Goal: Task Accomplishment & Management: Use online tool/utility

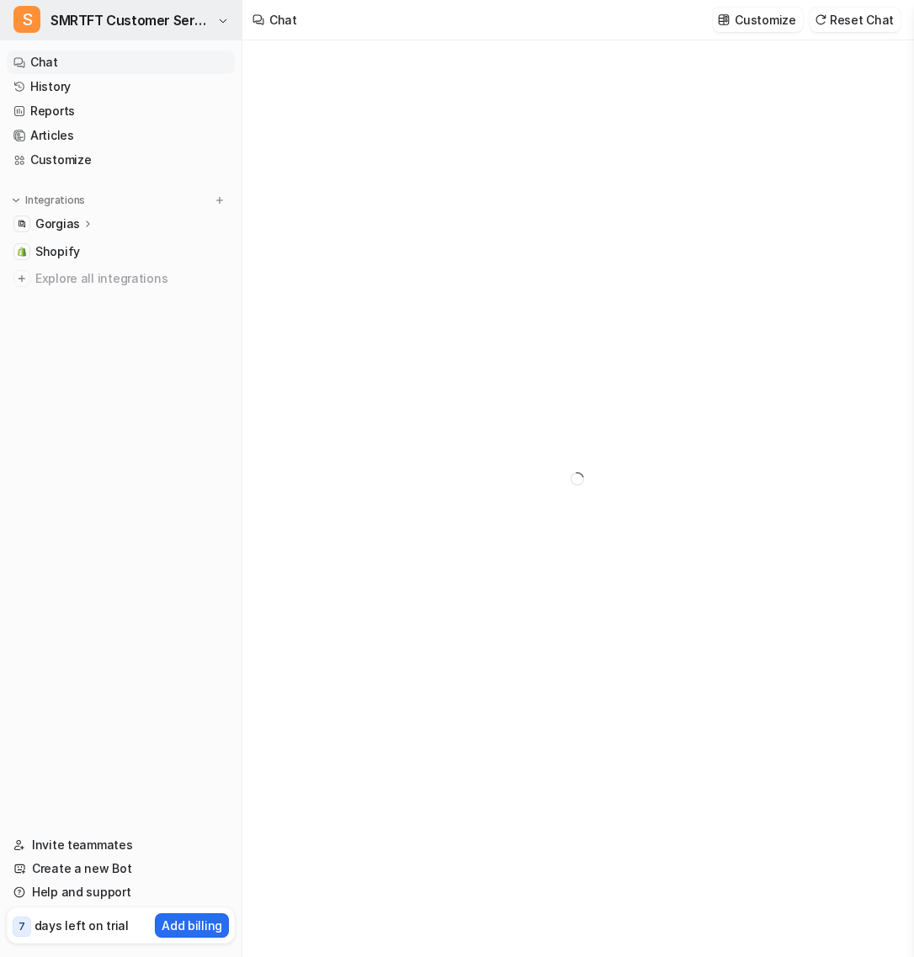
type textarea "**********"
click at [179, 15] on span "SMRTFT Customer Service" at bounding box center [132, 20] width 162 height 24
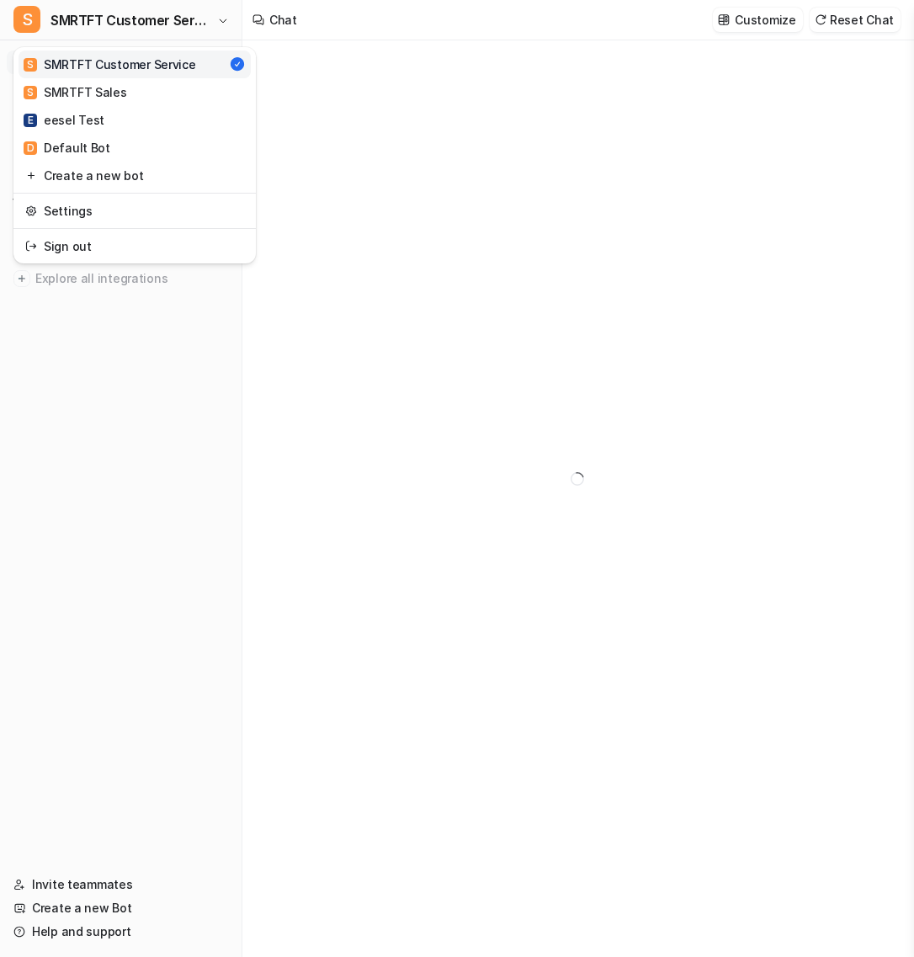
click at [137, 456] on div "S SMRTFT Customer Service S SMRTFT Customer Service S SMRTFT Sales E eesel Test…" at bounding box center [121, 478] width 242 height 957
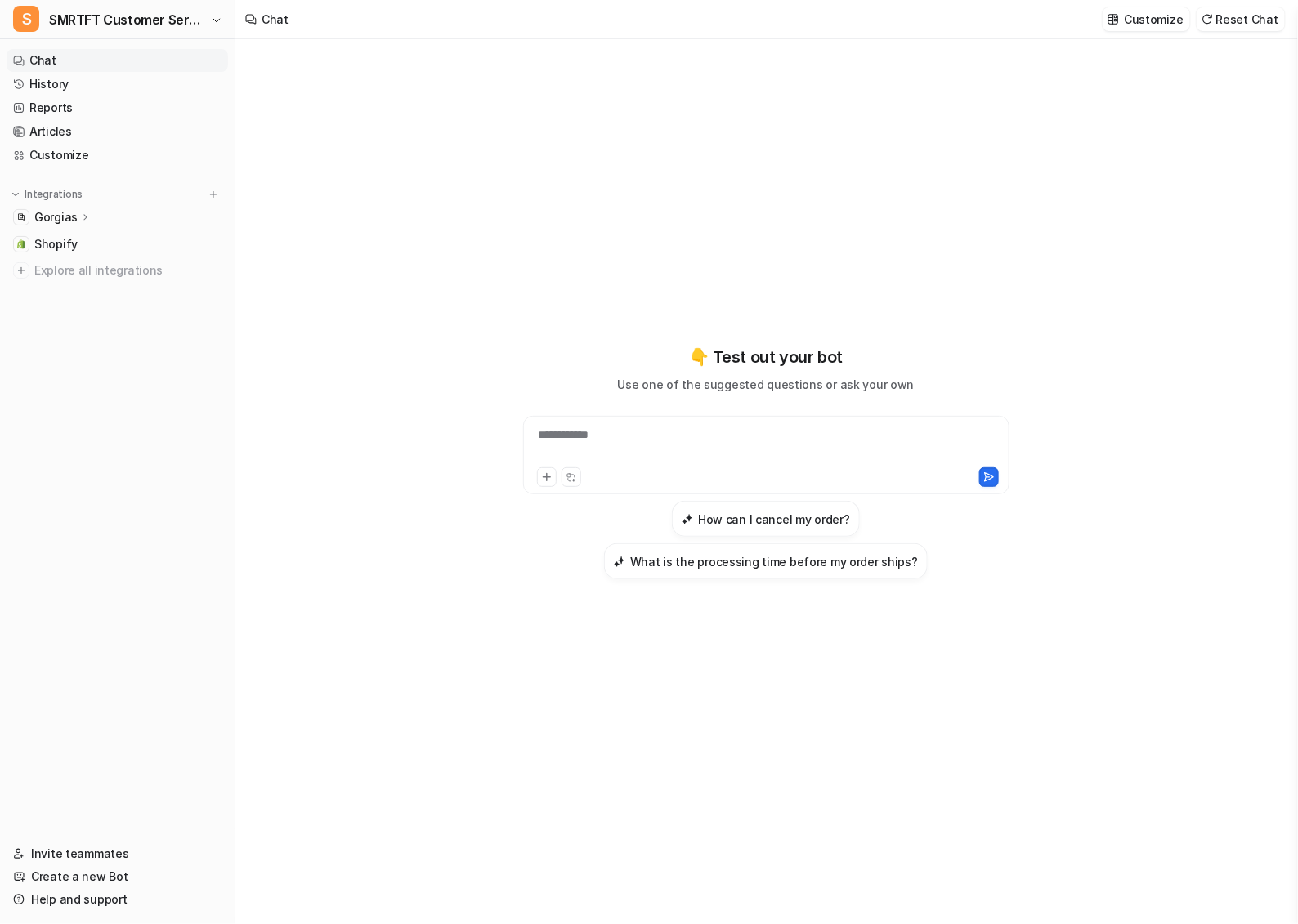
click at [65, 215] on p "Gorgias" at bounding box center [55, 216] width 44 height 16
click at [111, 260] on link "Sources" at bounding box center [125, 265] width 204 height 23
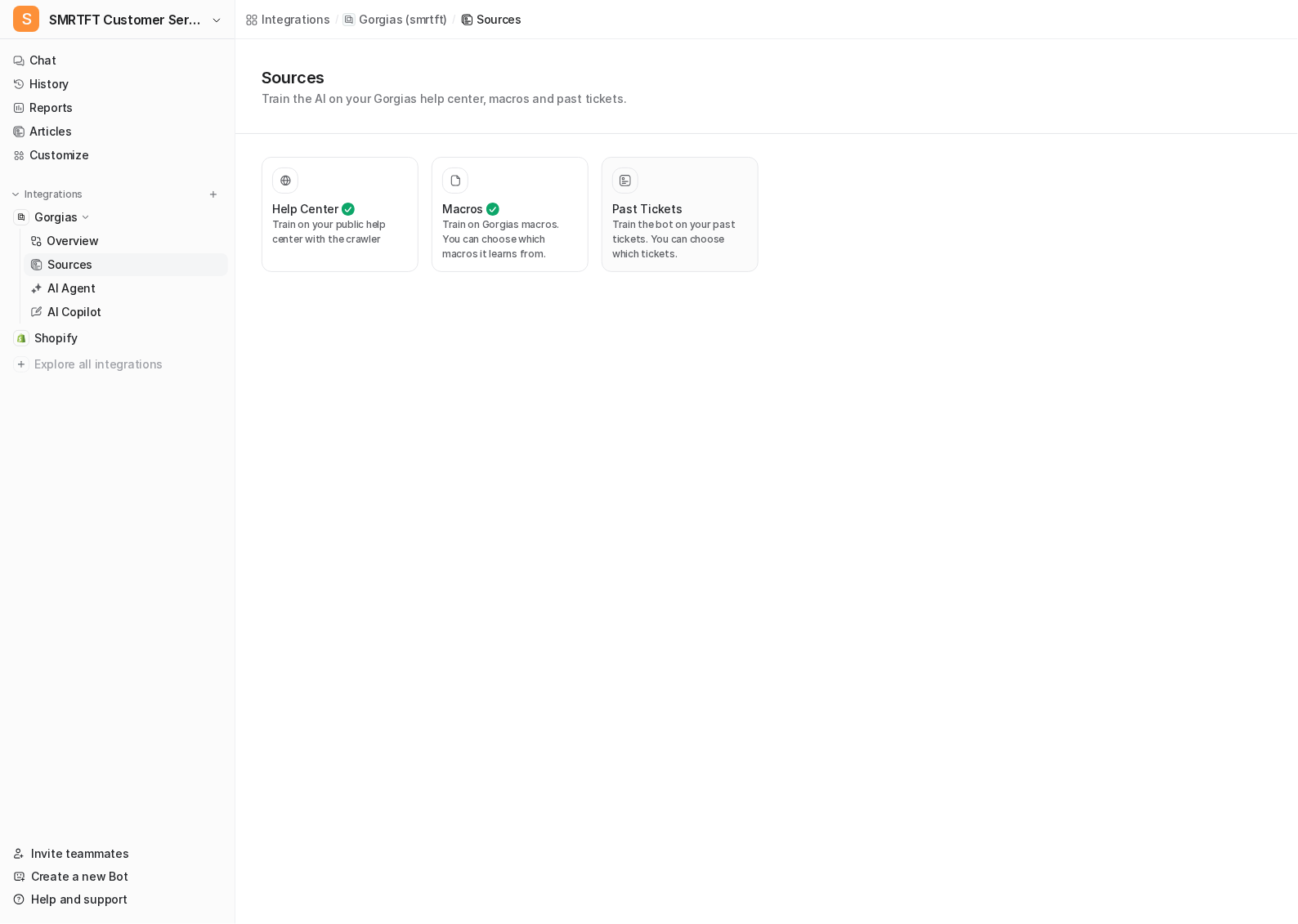
click at [625, 201] on h3 "Past Tickets" at bounding box center [647, 209] width 70 height 17
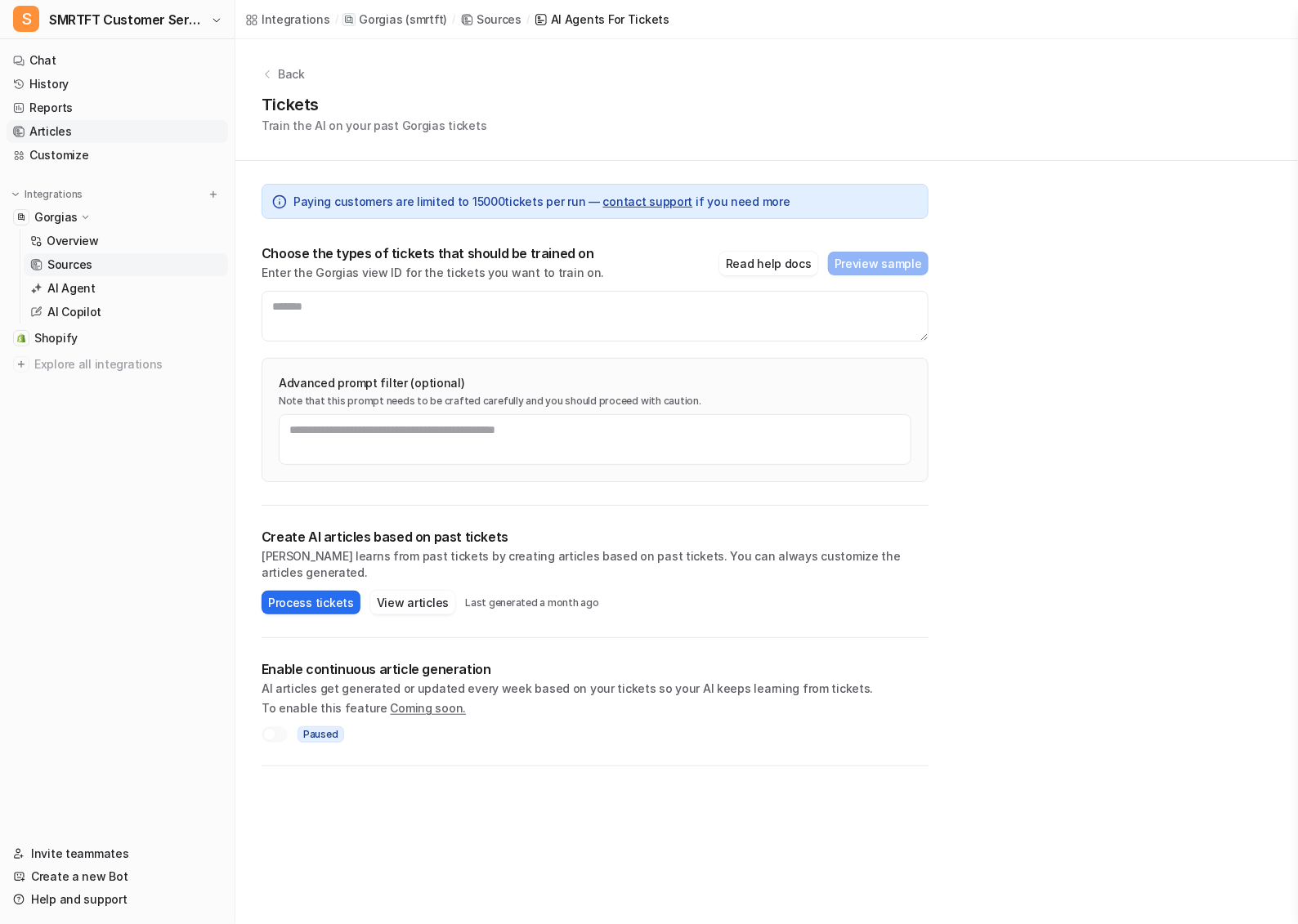
click at [121, 127] on link "Articles" at bounding box center [117, 132] width 221 height 23
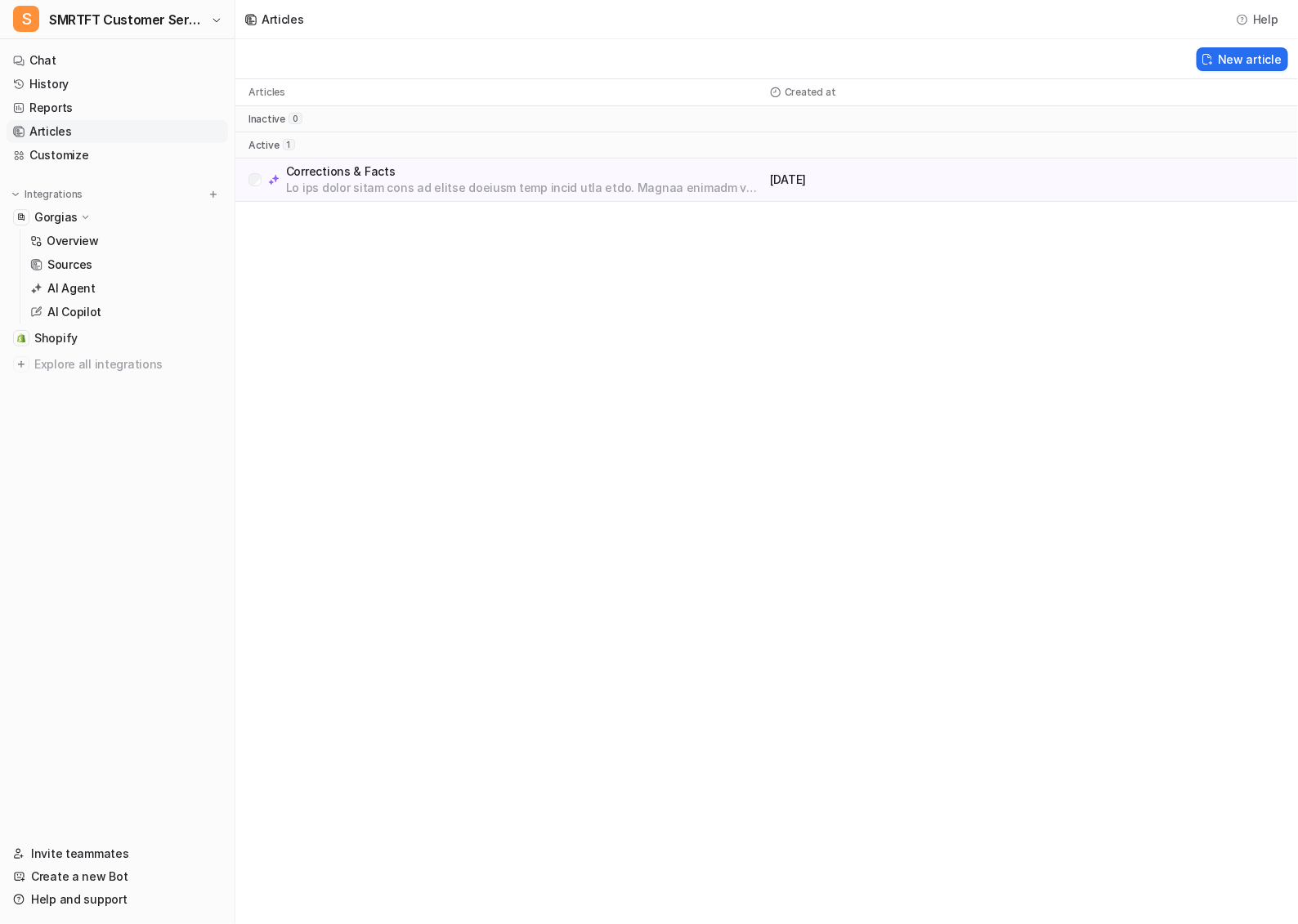
click at [374, 183] on p at bounding box center [525, 187] width 478 height 16
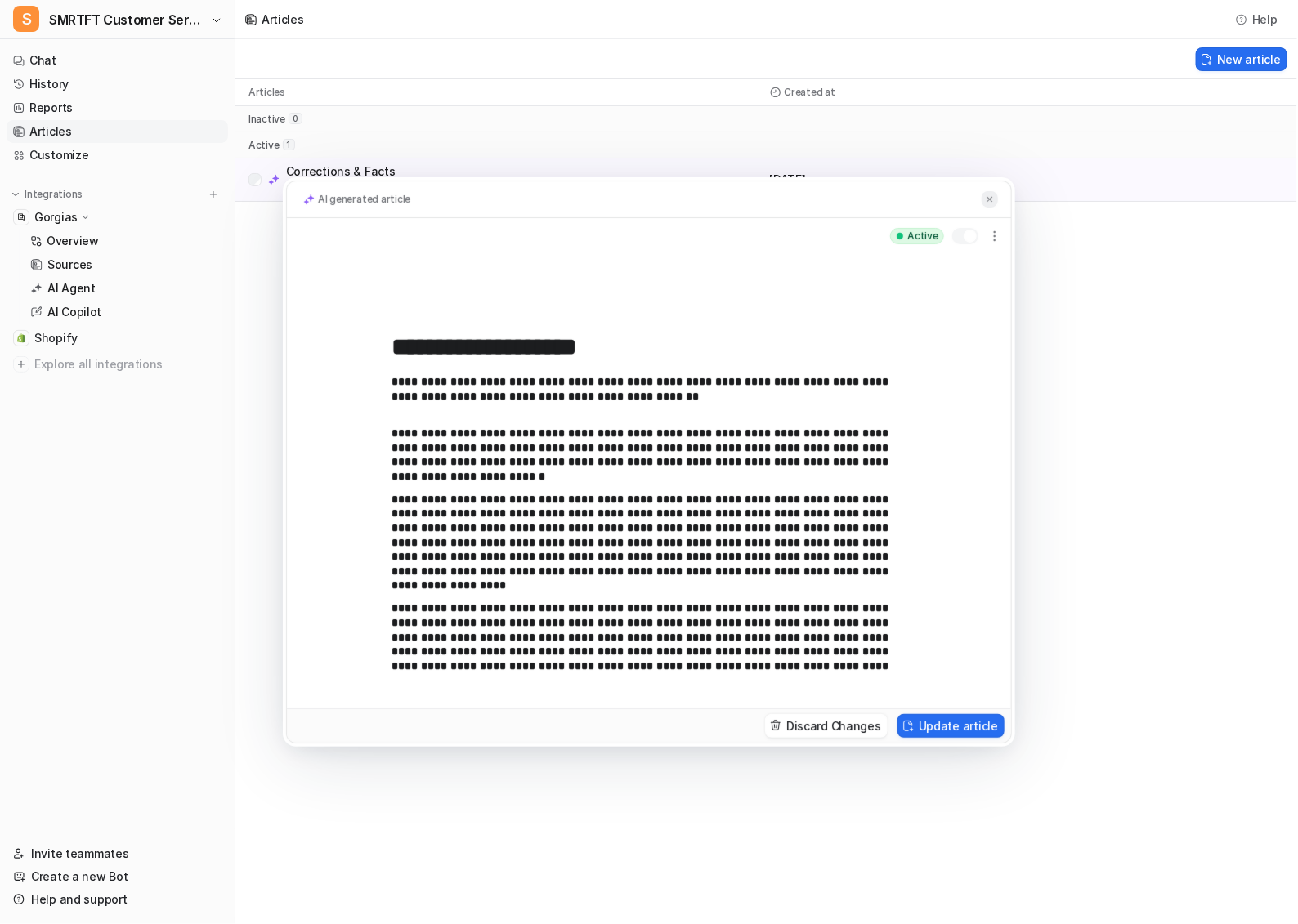
click at [886, 199] on img at bounding box center [989, 199] width 10 height 11
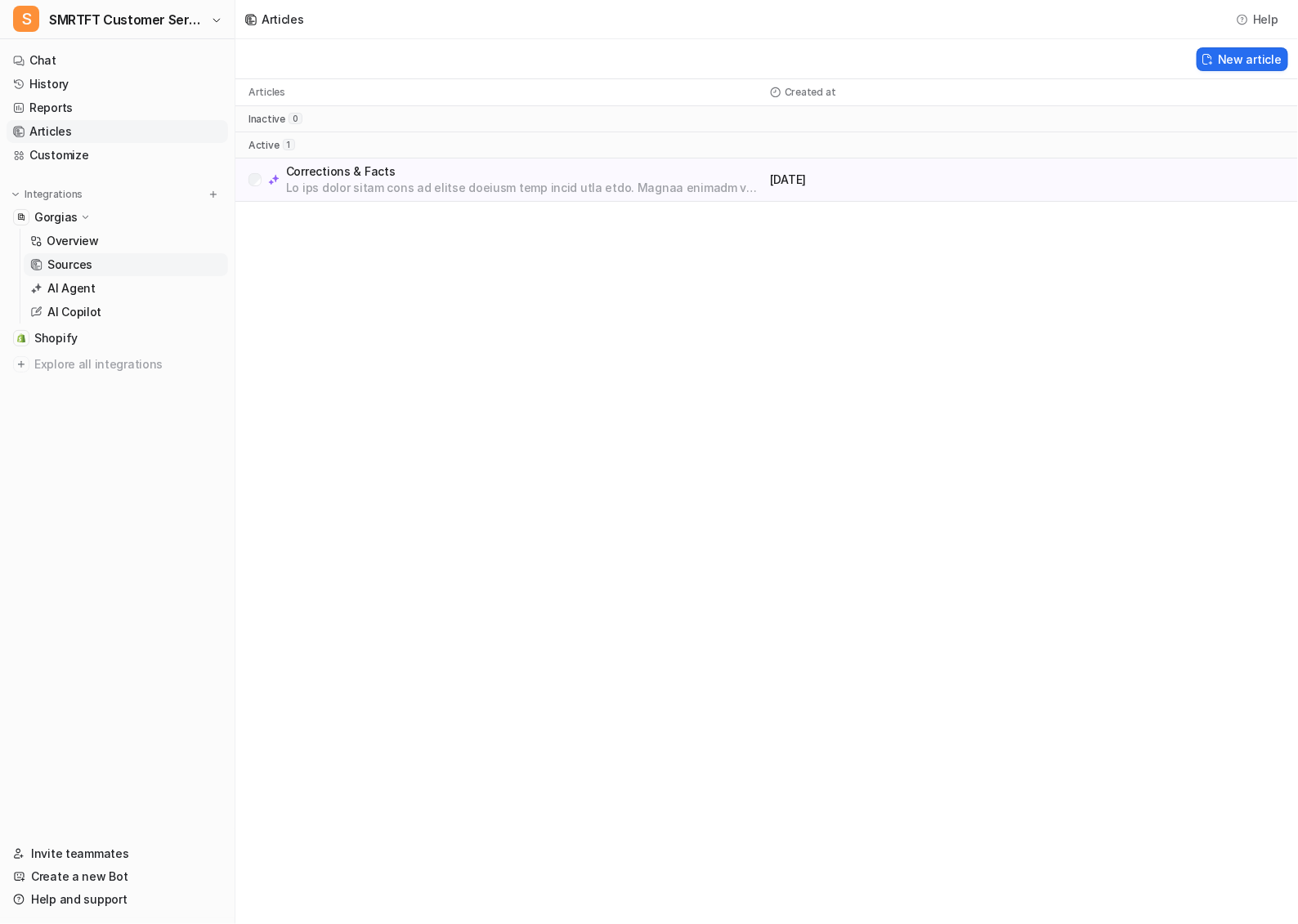
click at [105, 266] on link "Sources" at bounding box center [125, 265] width 204 height 23
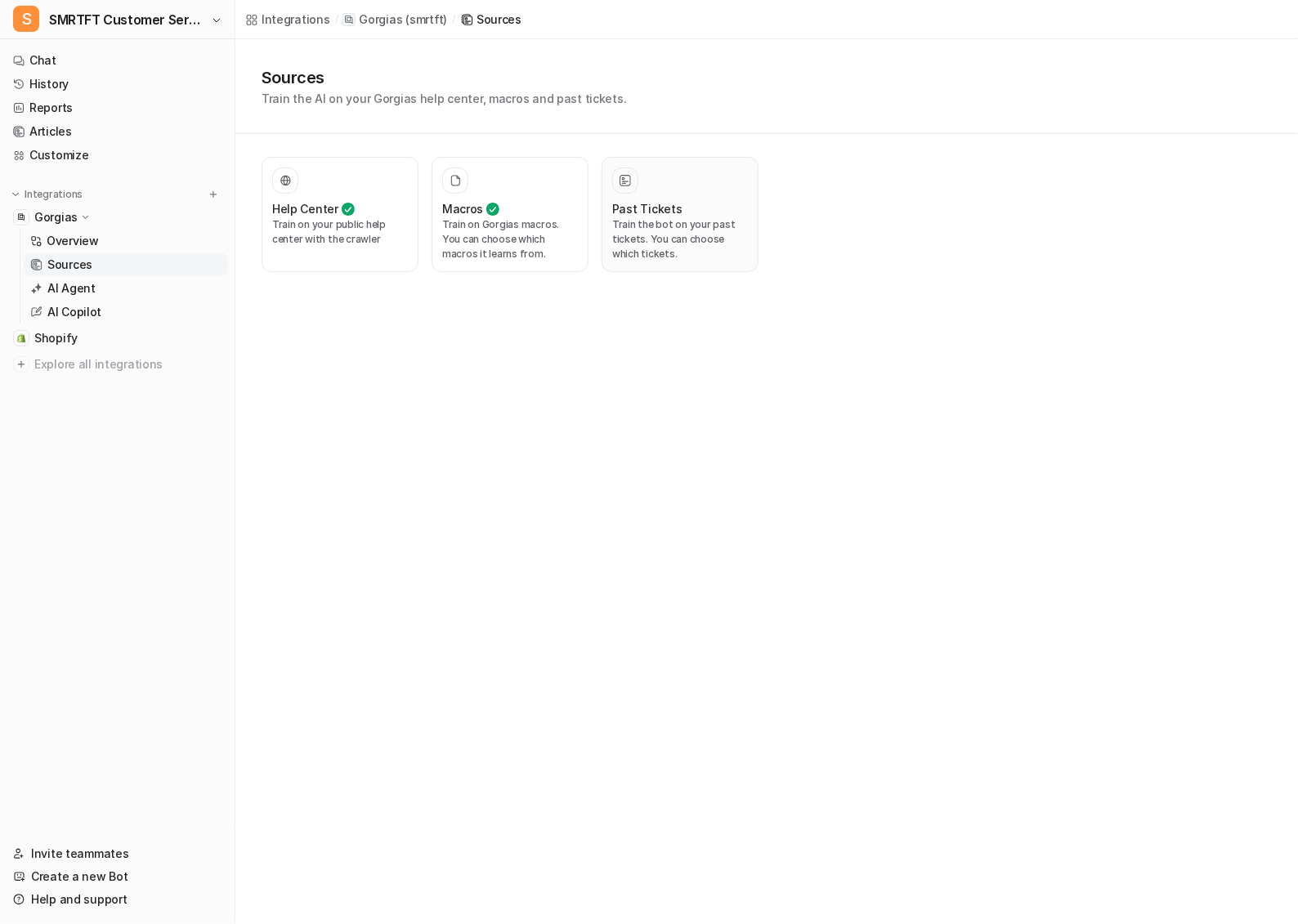
click at [607, 198] on button "Past Tickets Train the bot on your past tickets. You can choose which tickets." at bounding box center [681, 214] width 157 height 116
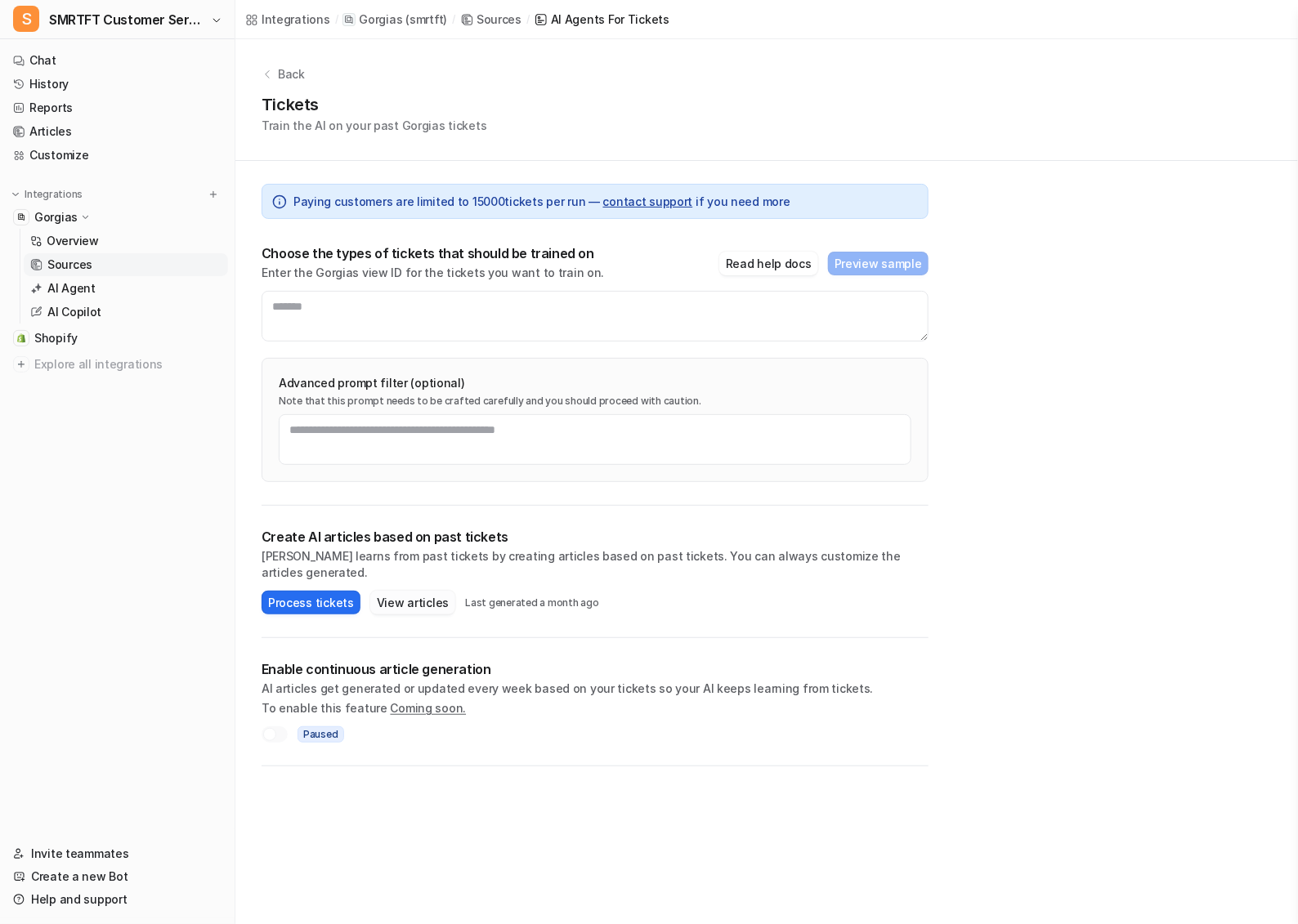
click at [417, 591] on button "View articles" at bounding box center [413, 603] width 85 height 23
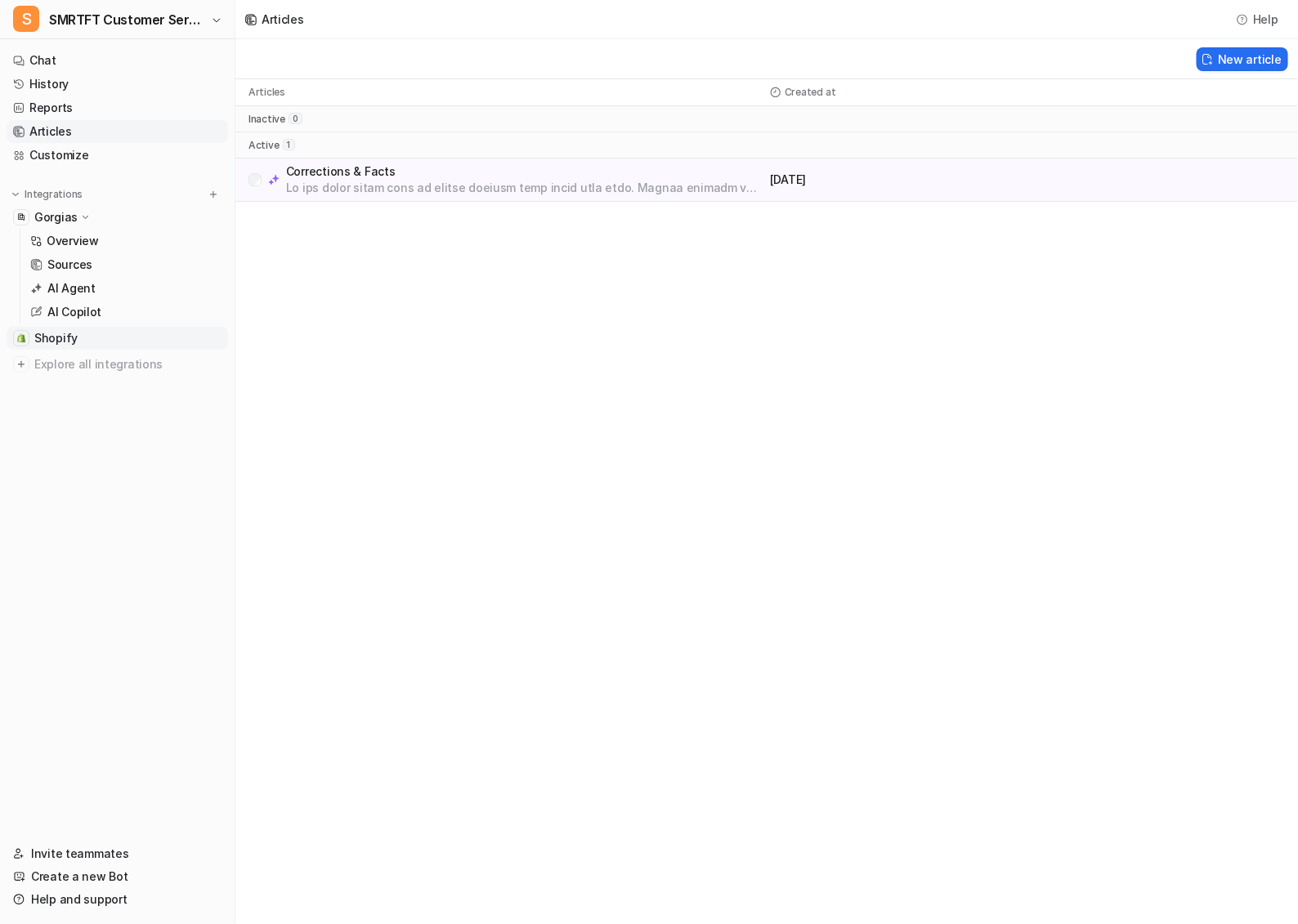
click at [86, 342] on link "Shopify" at bounding box center [117, 339] width 221 height 23
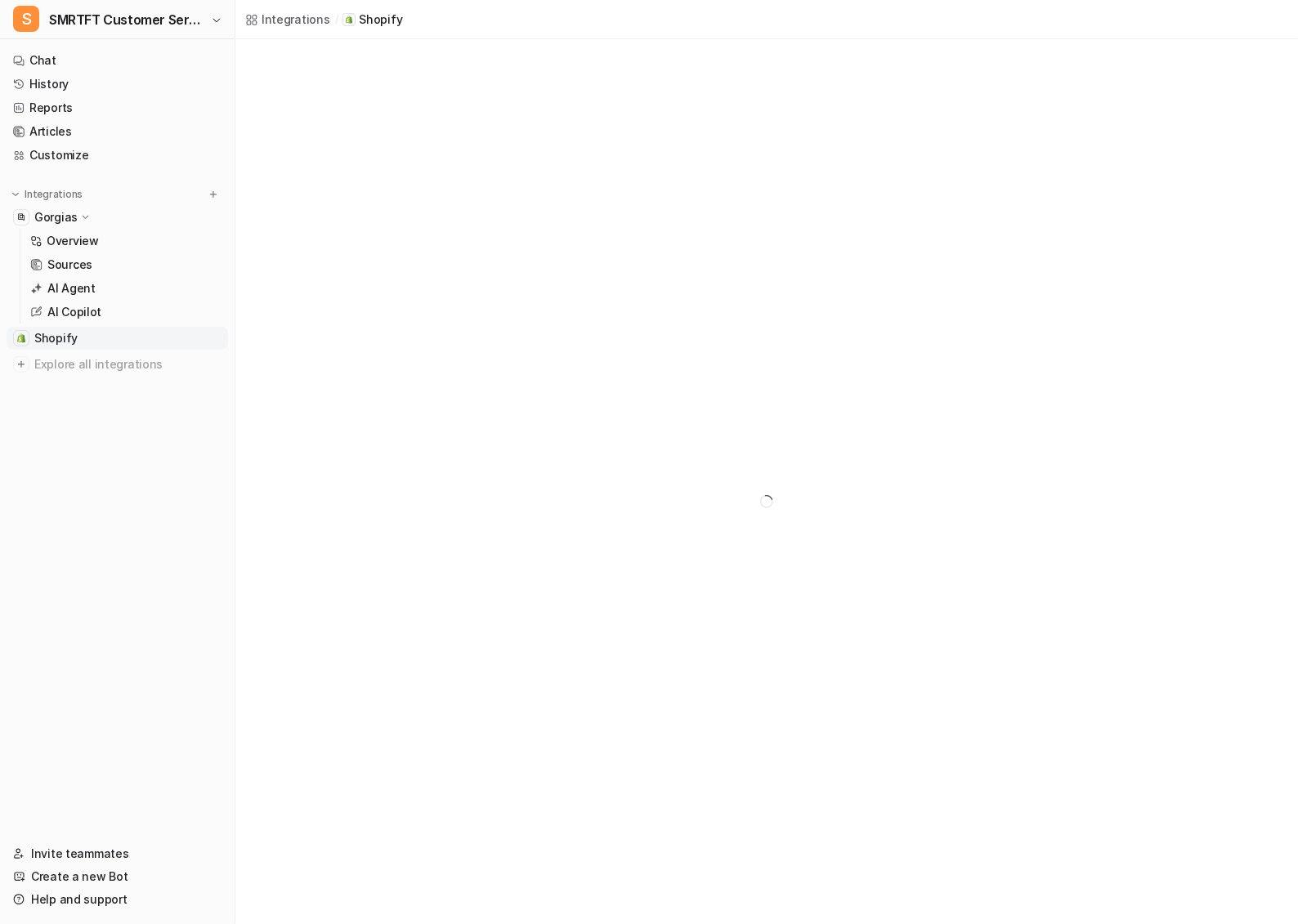
click at [60, 334] on span "Shopify" at bounding box center [55, 338] width 44 height 16
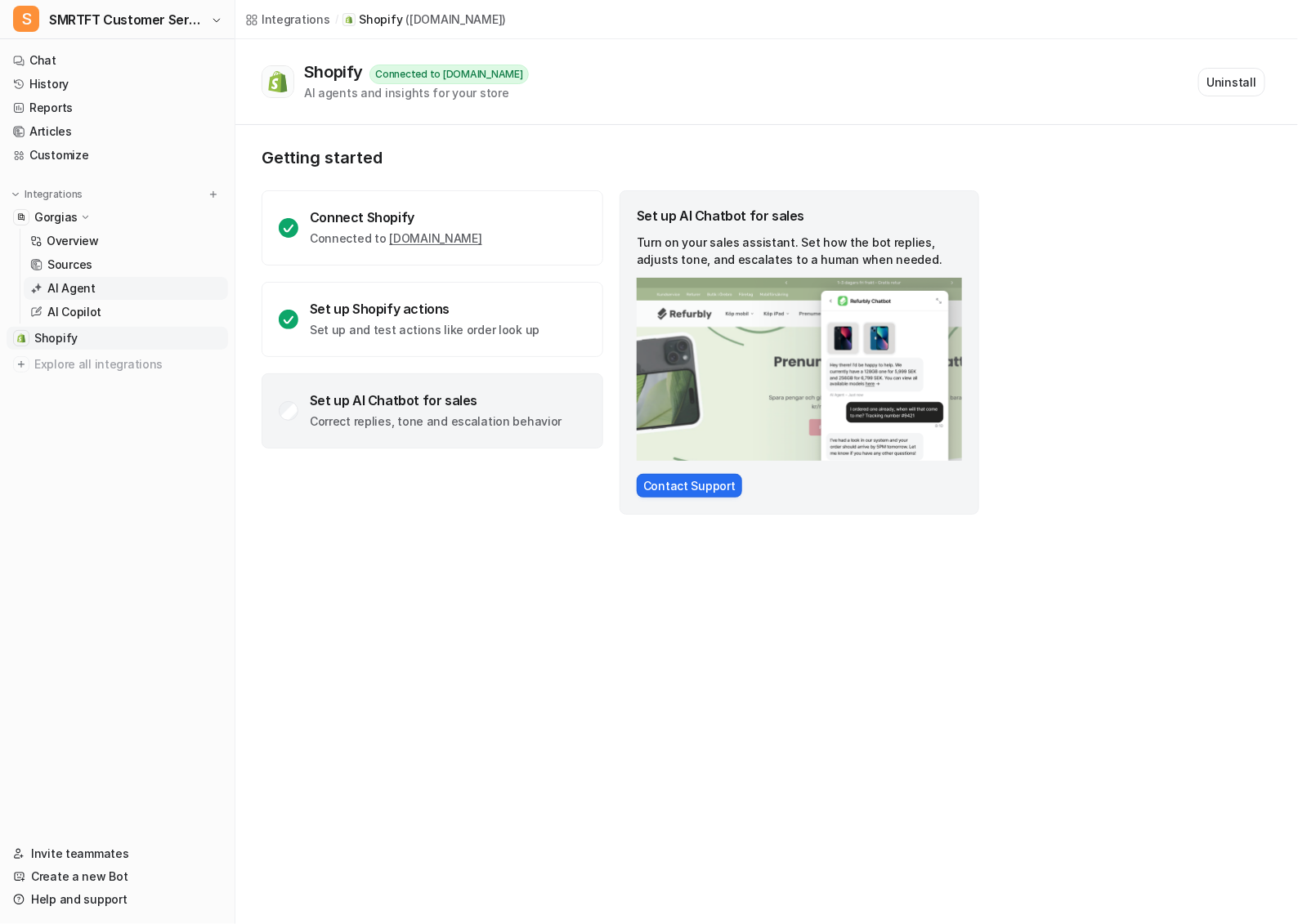
click at [110, 281] on link "AI Agent" at bounding box center [125, 288] width 204 height 23
click at [110, 313] on link "AI Copilot" at bounding box center [125, 313] width 204 height 23
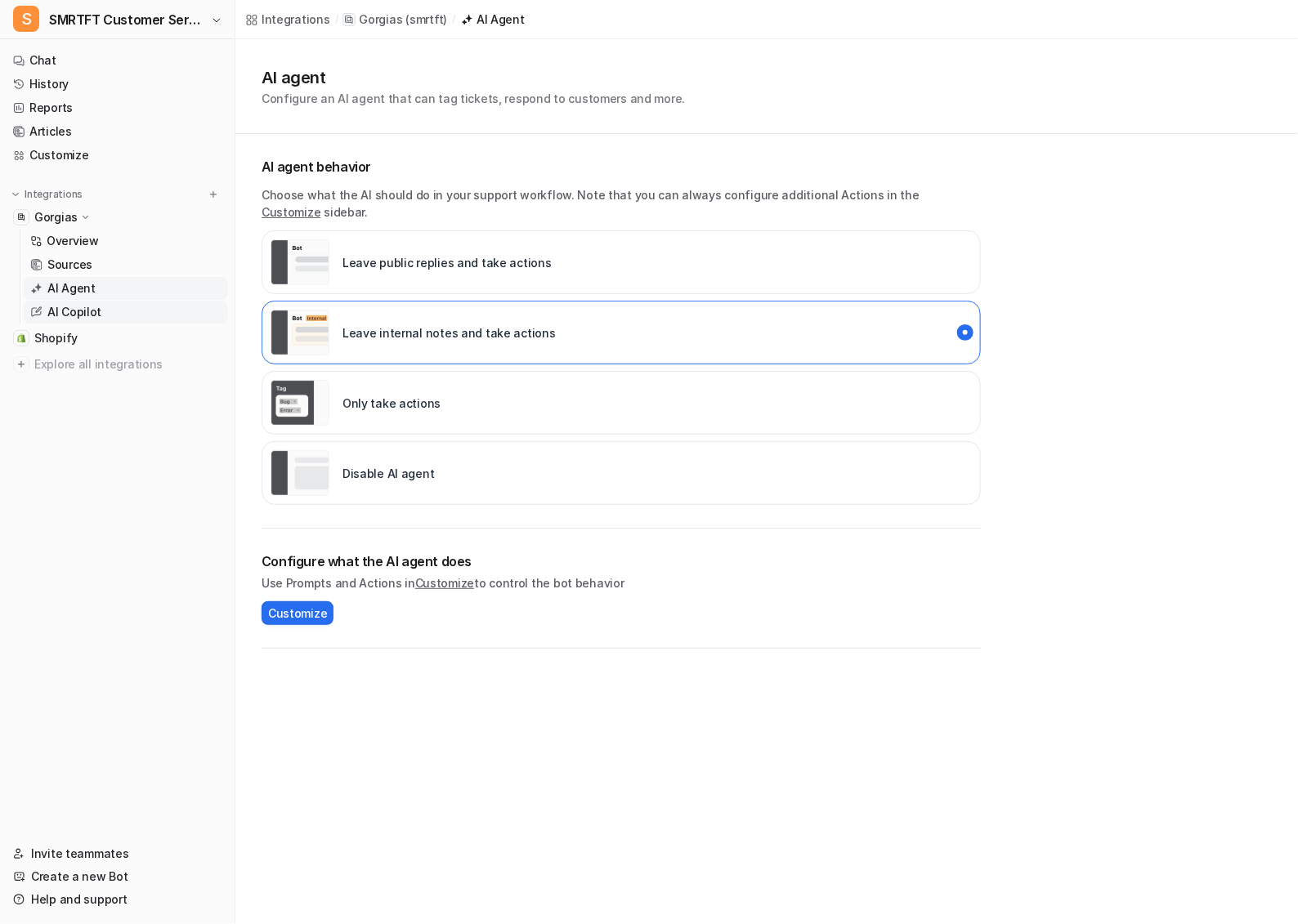
click at [132, 313] on link "AI Copilot" at bounding box center [125, 313] width 204 height 23
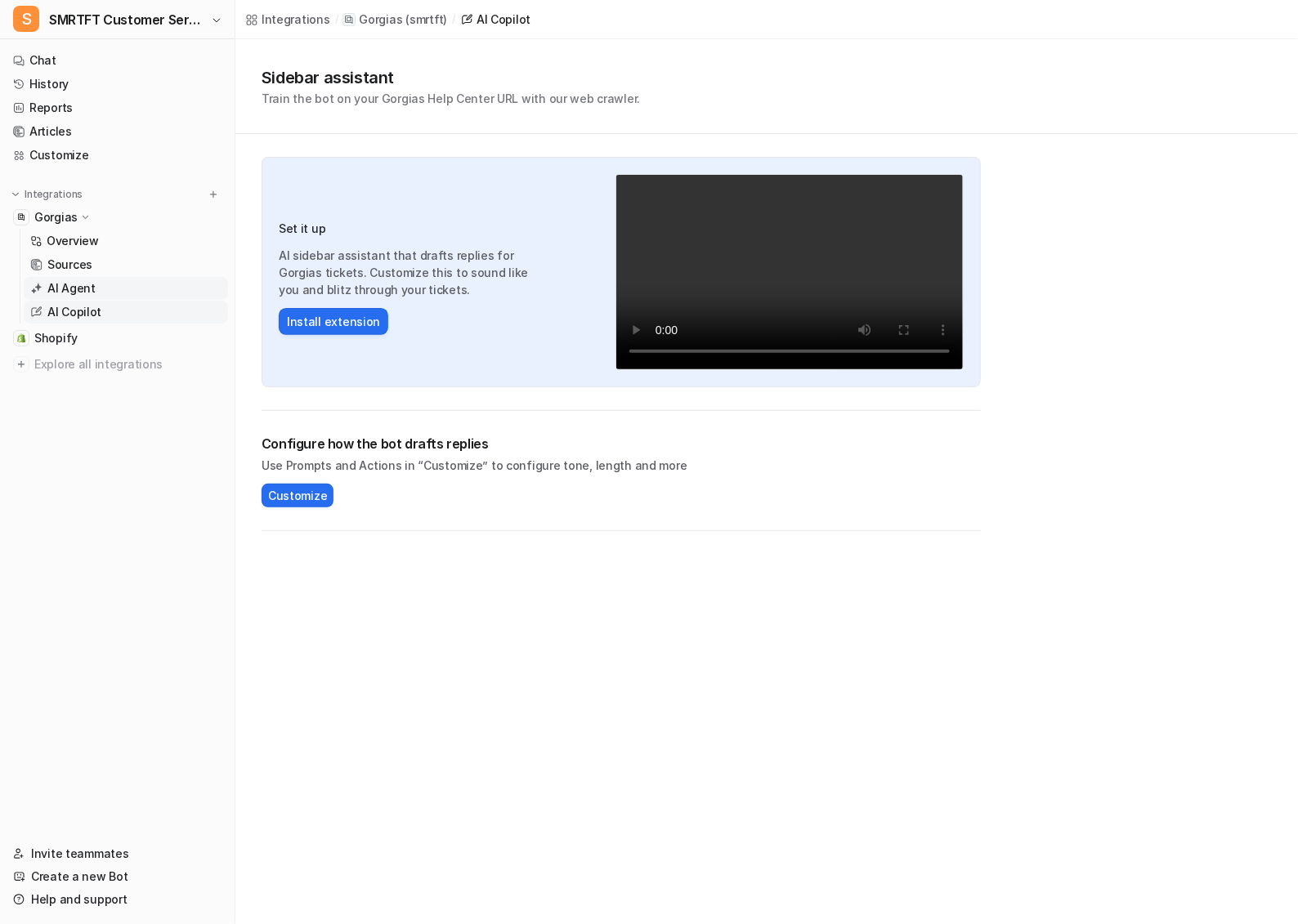
click at [73, 295] on p "AI Agent" at bounding box center [72, 288] width 49 height 16
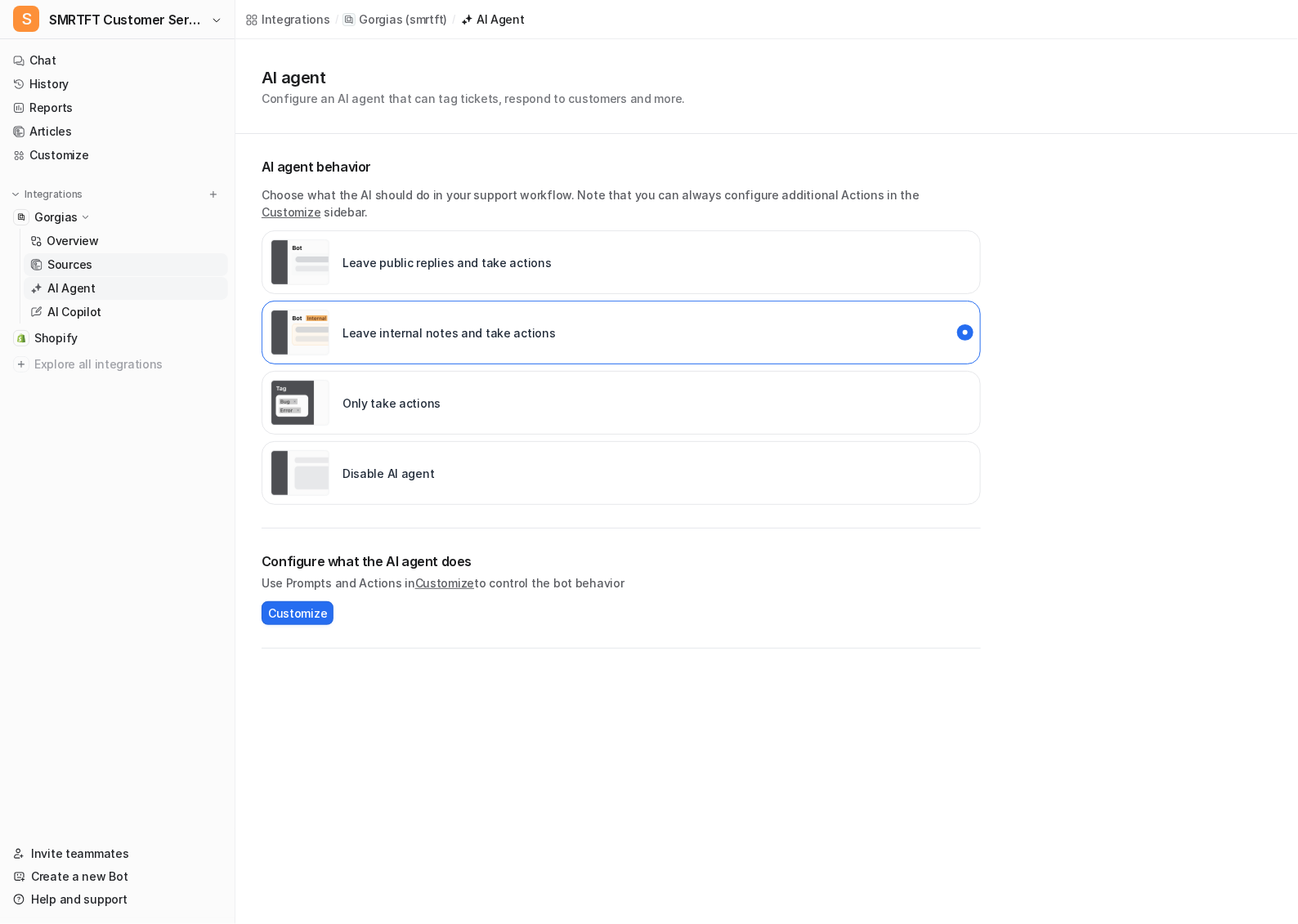
click at [120, 259] on link "Sources" at bounding box center [125, 265] width 204 height 23
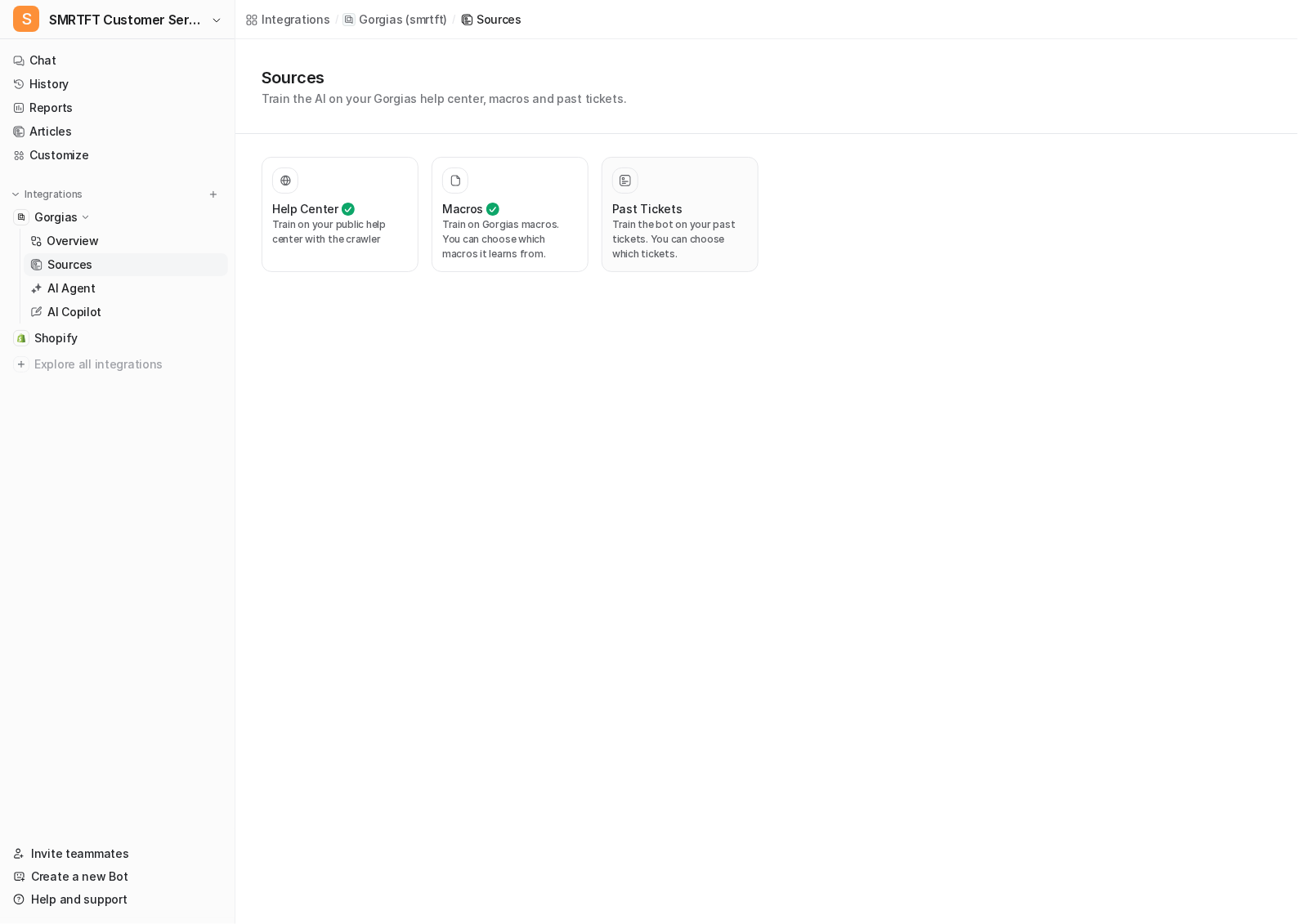
click at [623, 222] on p "Train the bot on your past tickets. You can choose which tickets." at bounding box center [680, 239] width 136 height 44
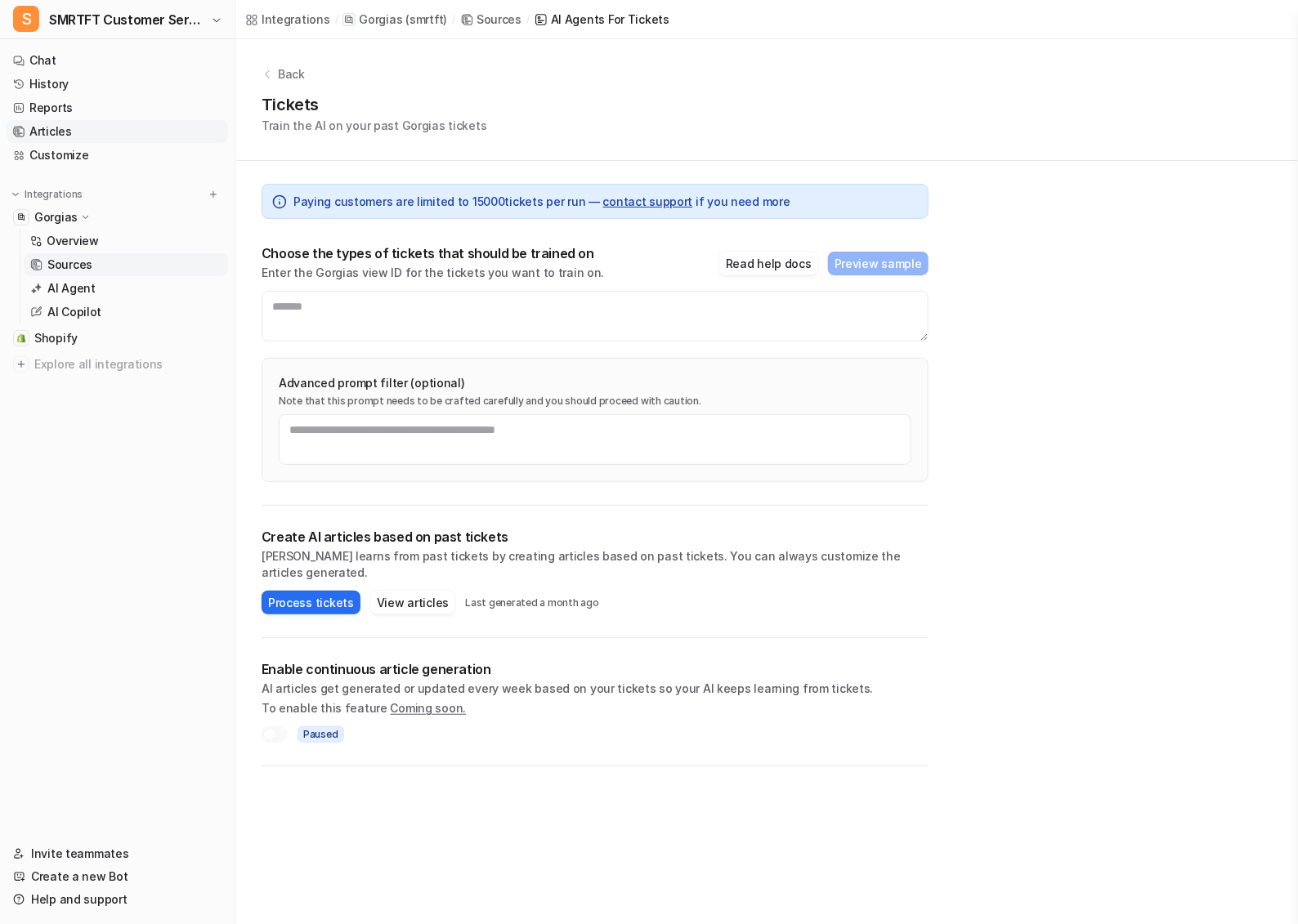
click at [89, 132] on link "Articles" at bounding box center [117, 132] width 221 height 23
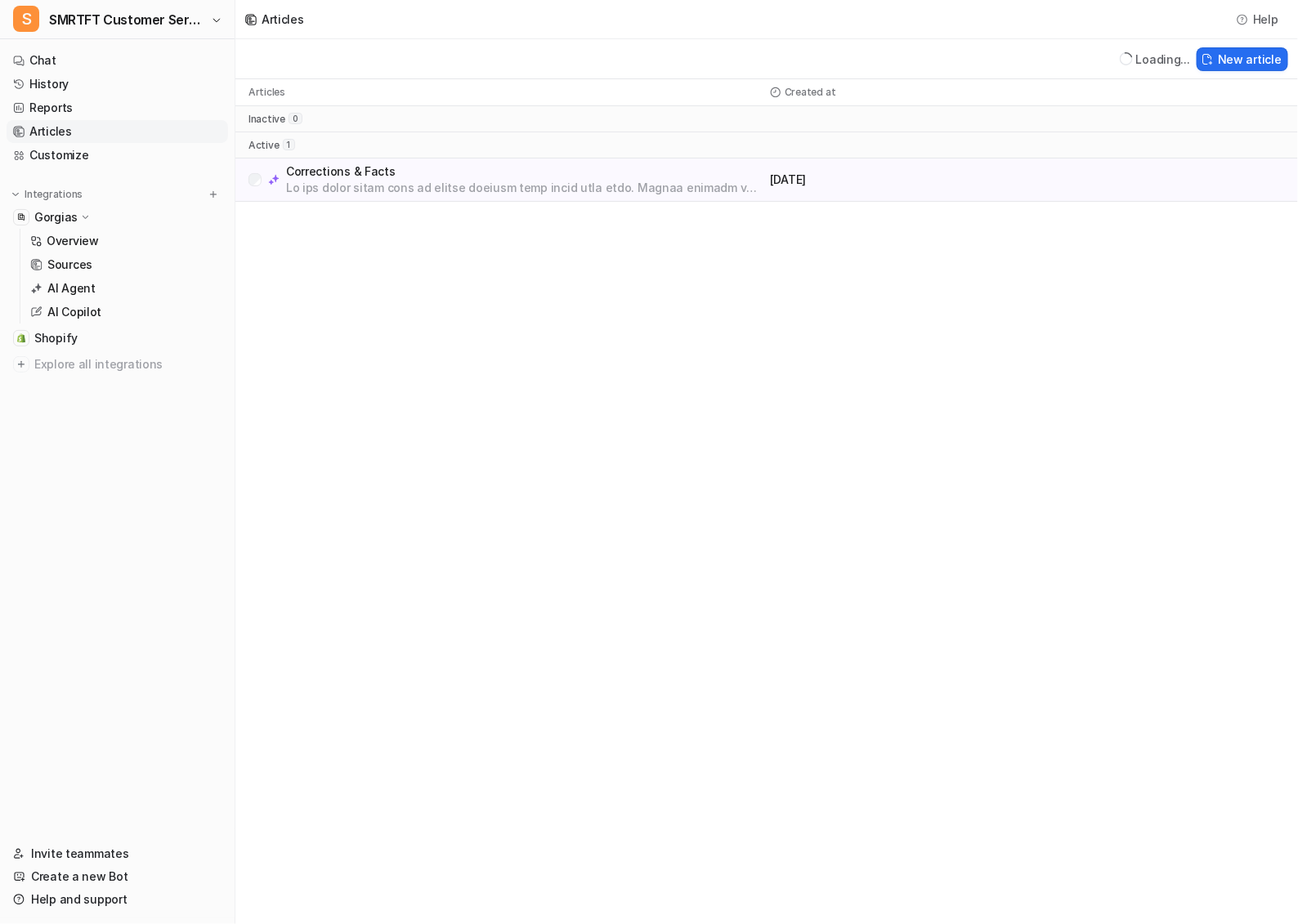
click at [89, 132] on link "Articles" at bounding box center [117, 132] width 221 height 23
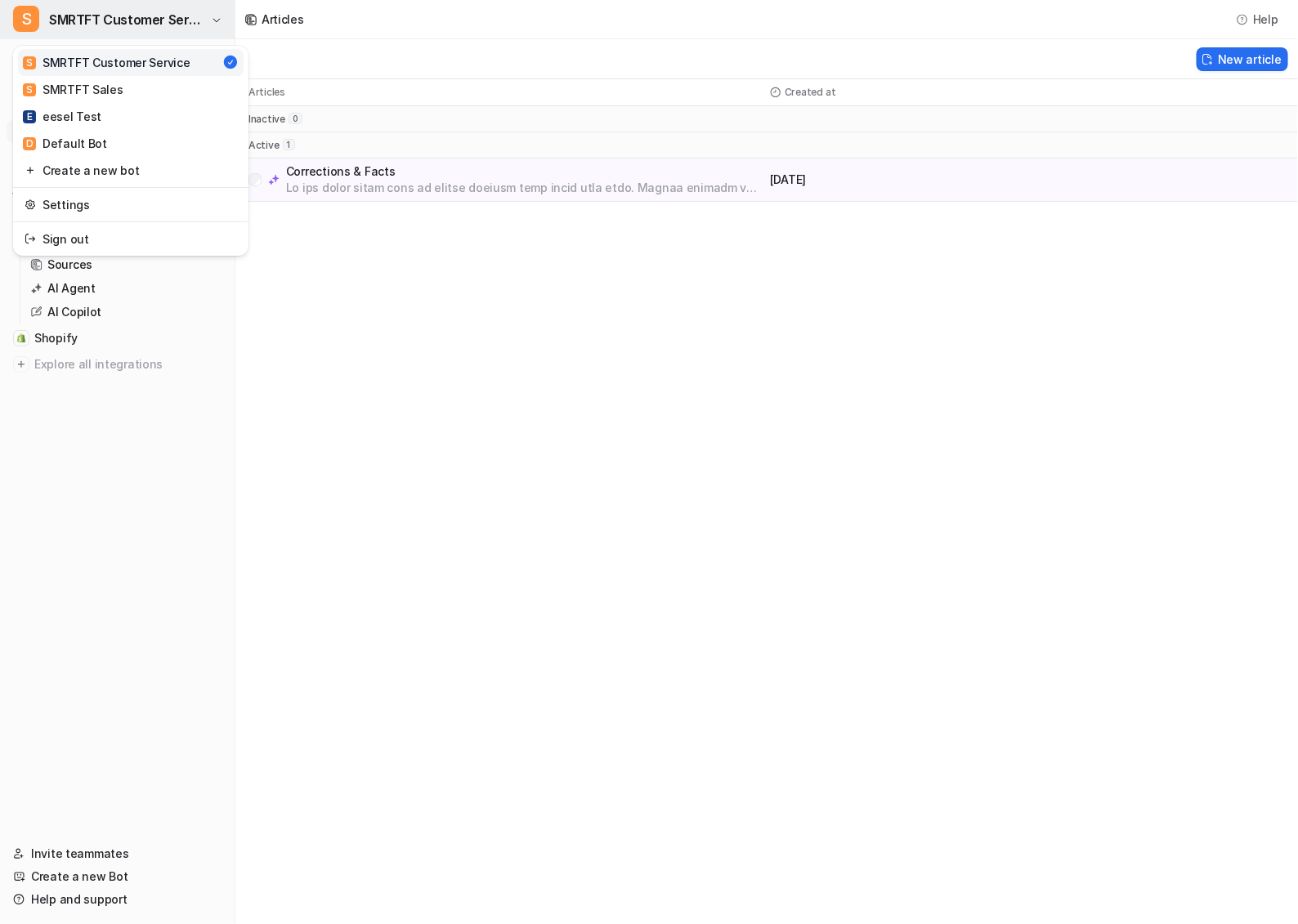
click at [187, 18] on span "SMRTFT Customer Service" at bounding box center [128, 19] width 157 height 23
click at [124, 94] on link "S SMRTFT Sales" at bounding box center [131, 89] width 225 height 27
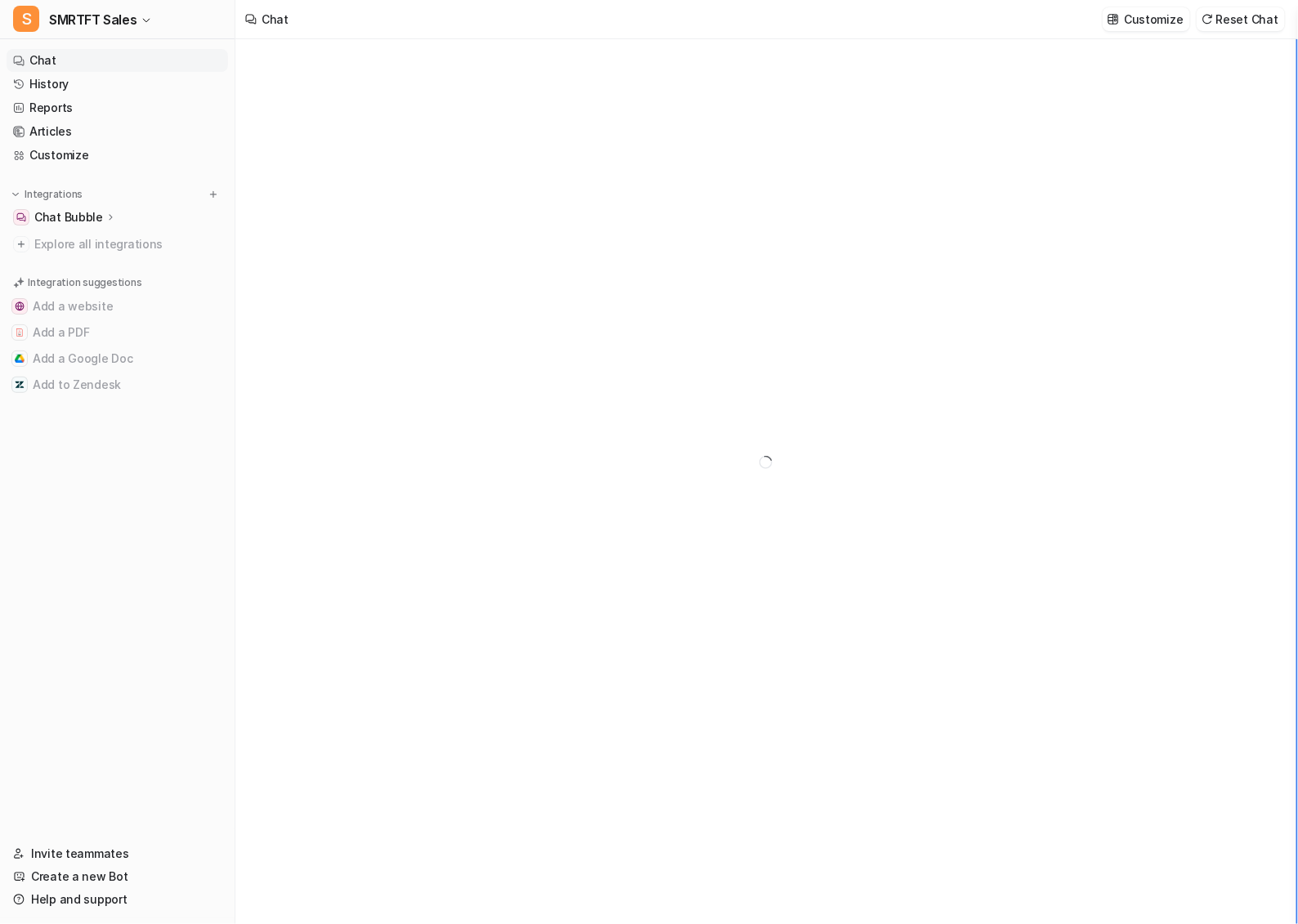
type textarea "**********"
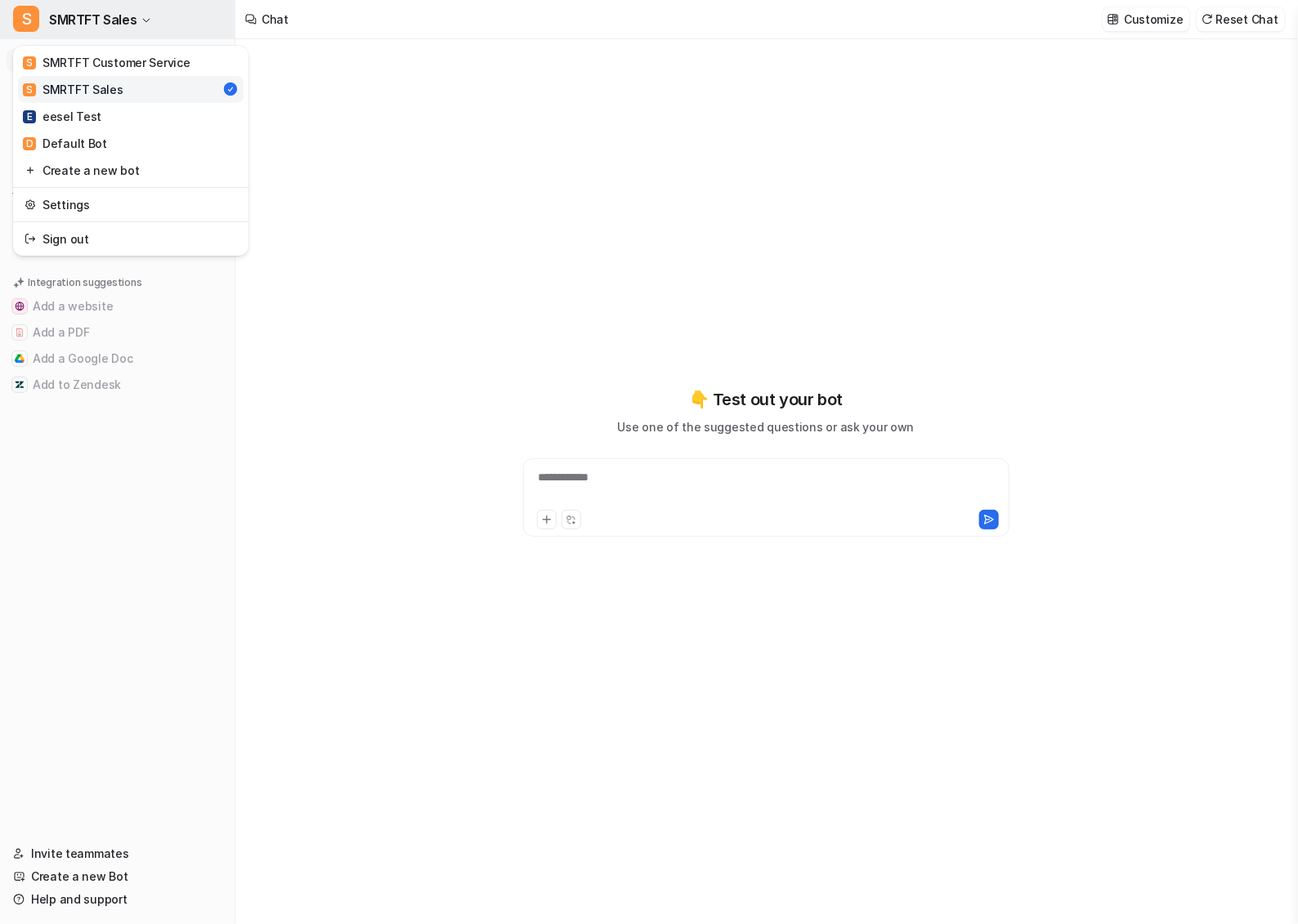
click at [120, 19] on span "SMRTFT Sales" at bounding box center [93, 19] width 87 height 23
click at [121, 19] on span "SMRTFT Sales" at bounding box center [93, 19] width 87 height 23
click at [124, 12] on span "SMRTFT Sales" at bounding box center [93, 19] width 87 height 23
click at [134, 123] on link "E eesel Test" at bounding box center [131, 116] width 225 height 27
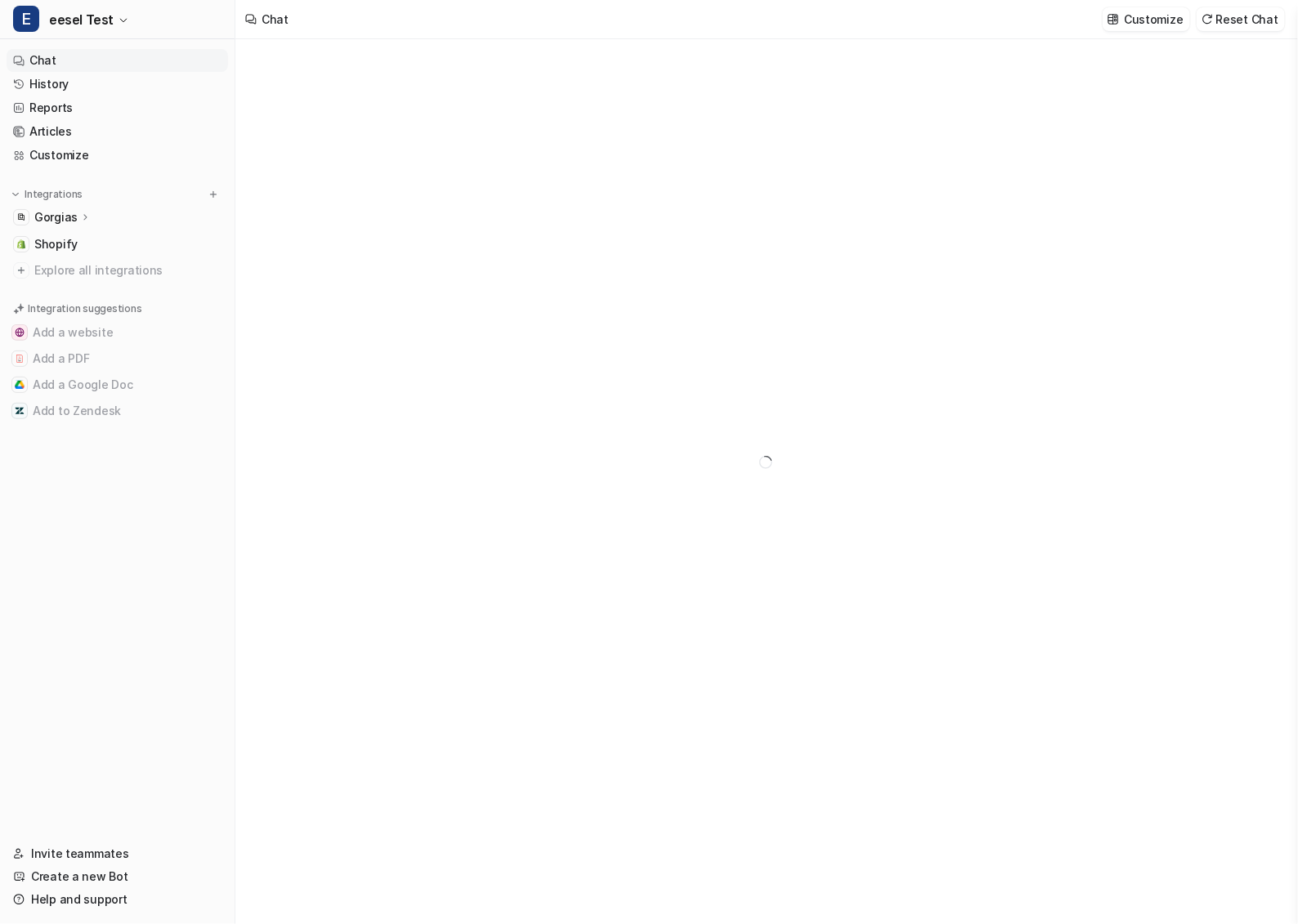
type textarea "**********"
click at [71, 219] on p "Gorgias" at bounding box center [55, 216] width 44 height 16
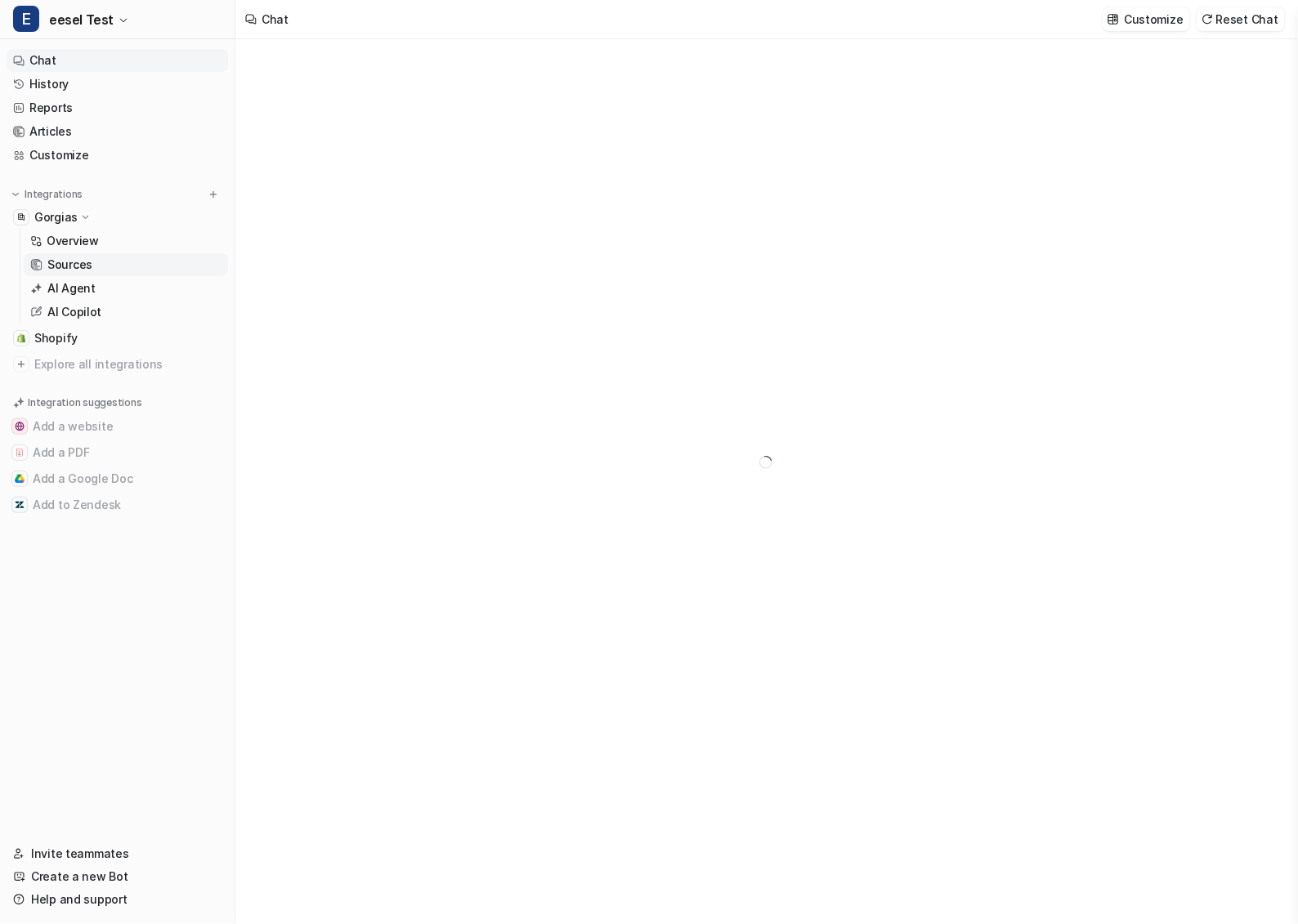
click at [82, 263] on p "Sources" at bounding box center [70, 264] width 45 height 16
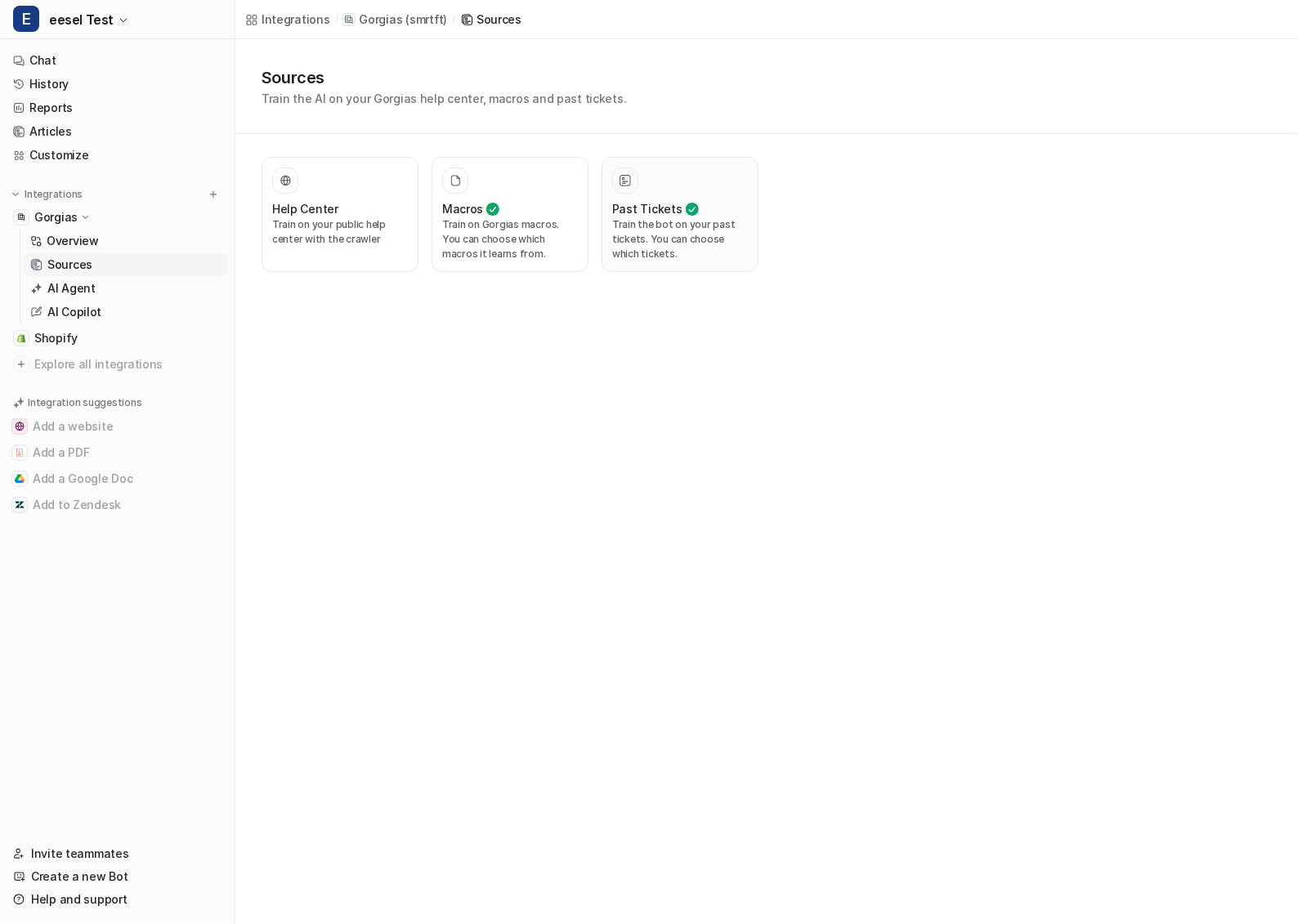
click at [633, 214] on h3 "Past Tickets" at bounding box center [647, 209] width 70 height 17
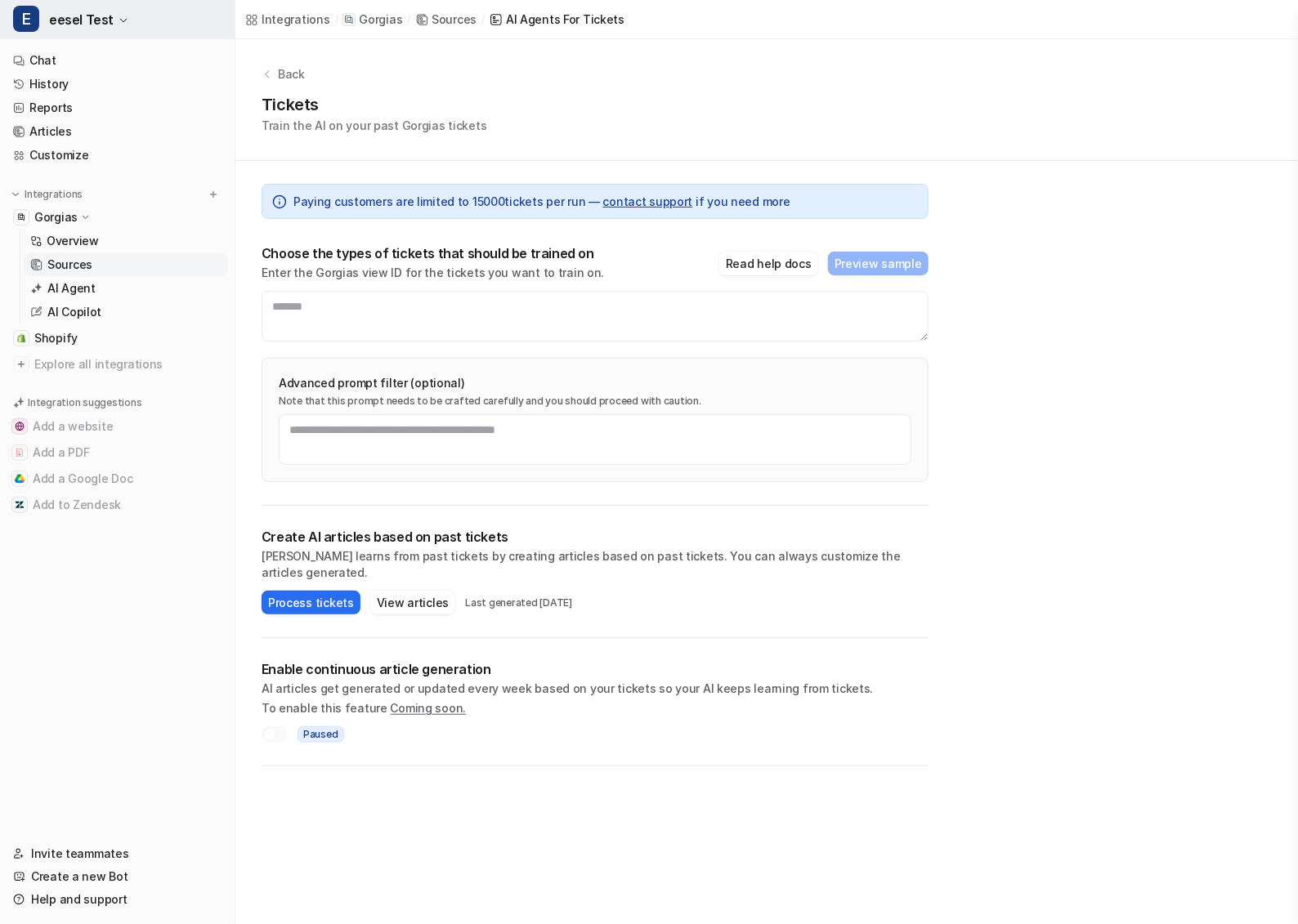
click at [114, 18] on button "E eesel Test" at bounding box center [117, 19] width 235 height 39
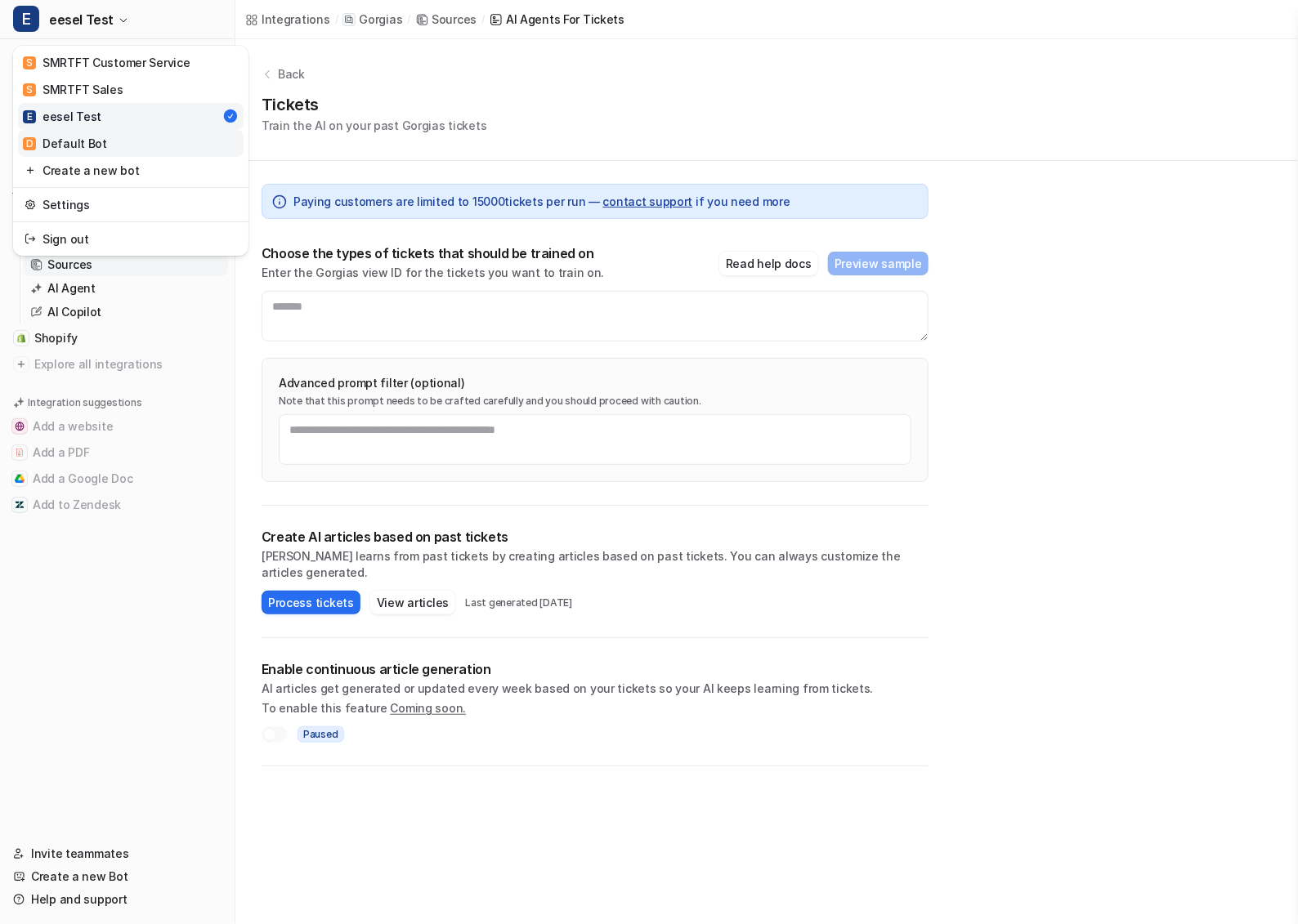
click at [146, 137] on link "D Default Bot" at bounding box center [131, 144] width 225 height 27
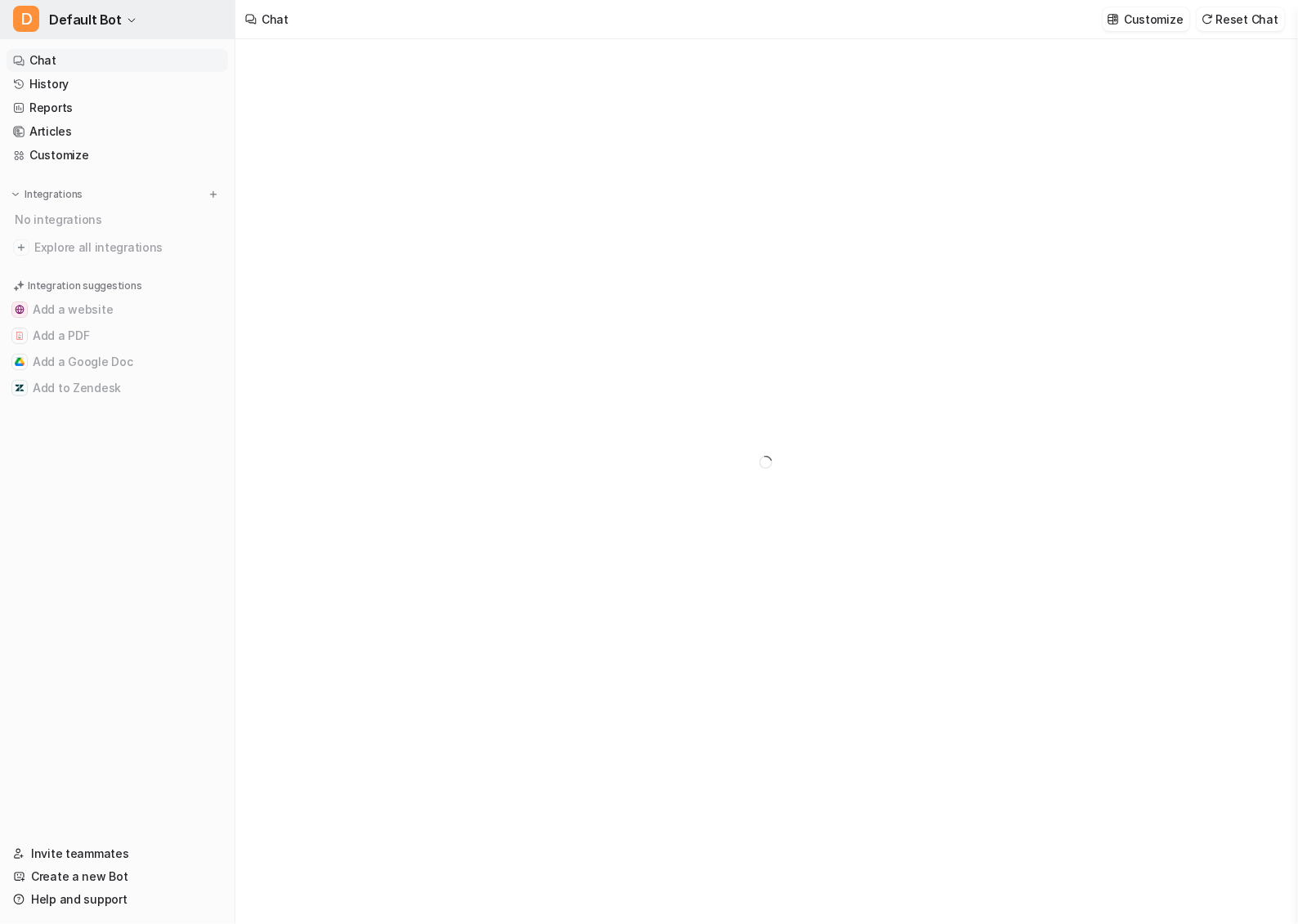
type textarea "**********"
click at [119, 22] on button "D Default Bot" at bounding box center [117, 19] width 235 height 39
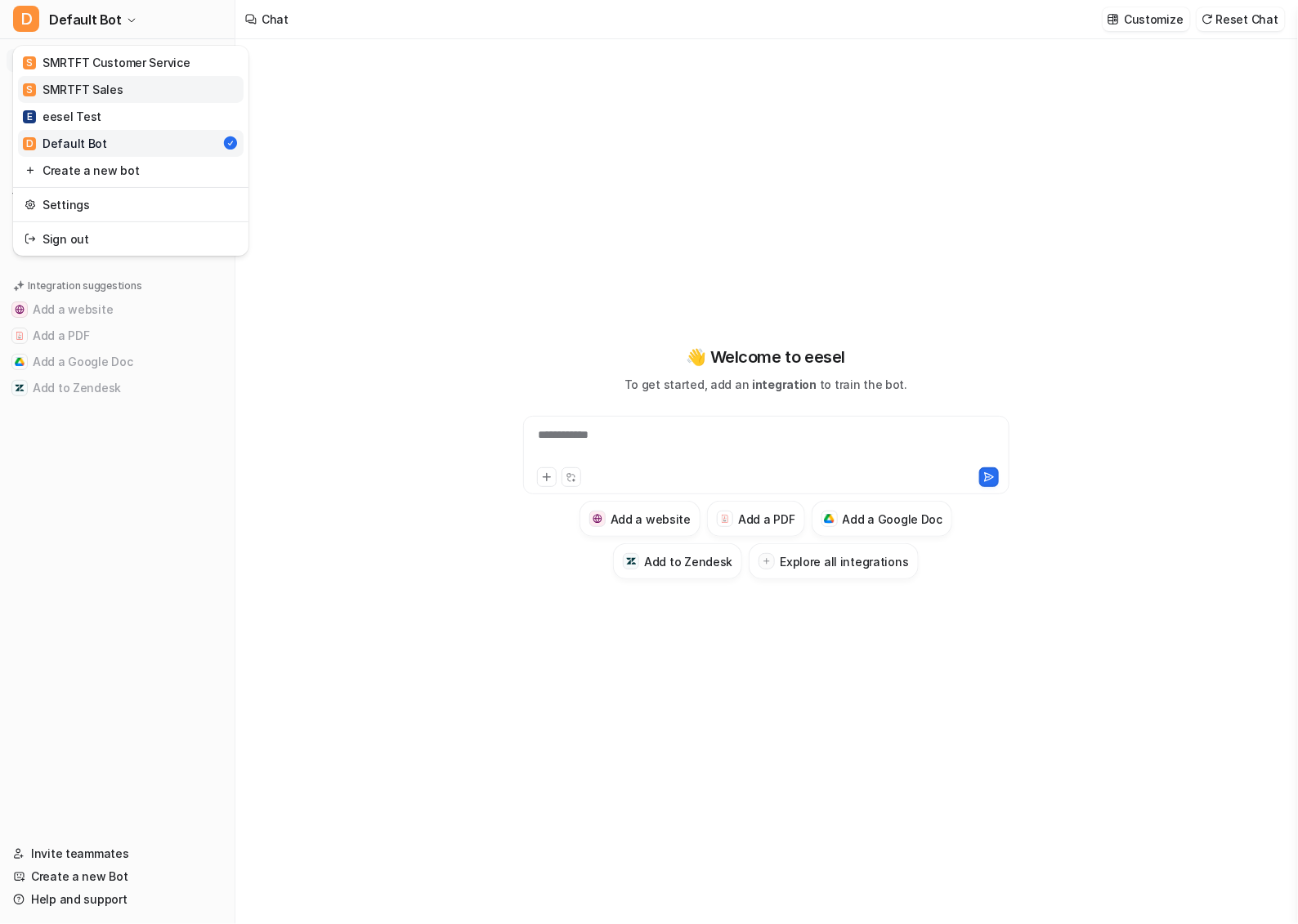
click at [143, 85] on link "S SMRTFT Sales" at bounding box center [131, 89] width 225 height 27
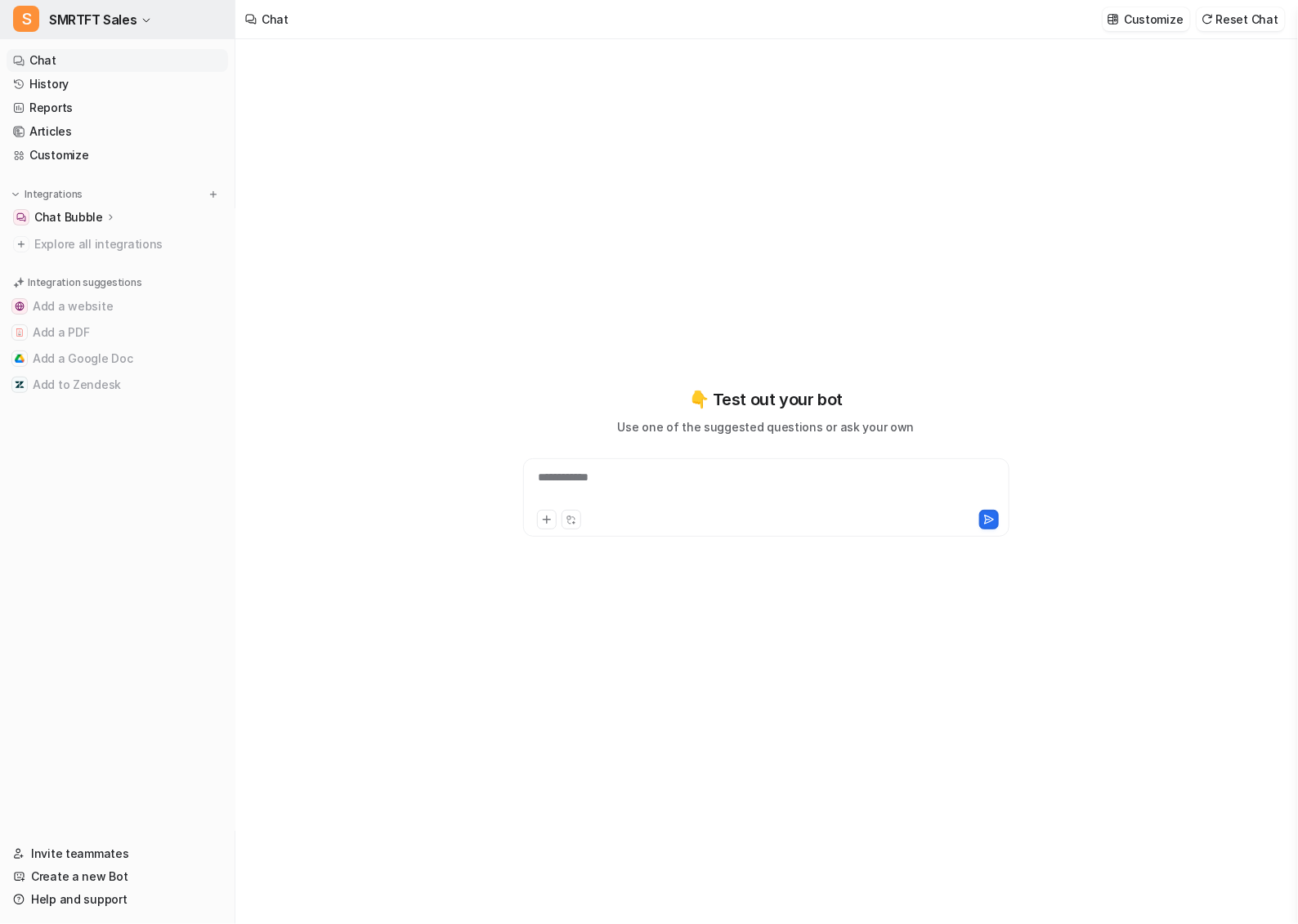
click at [126, 15] on span "SMRTFT Sales" at bounding box center [93, 19] width 87 height 23
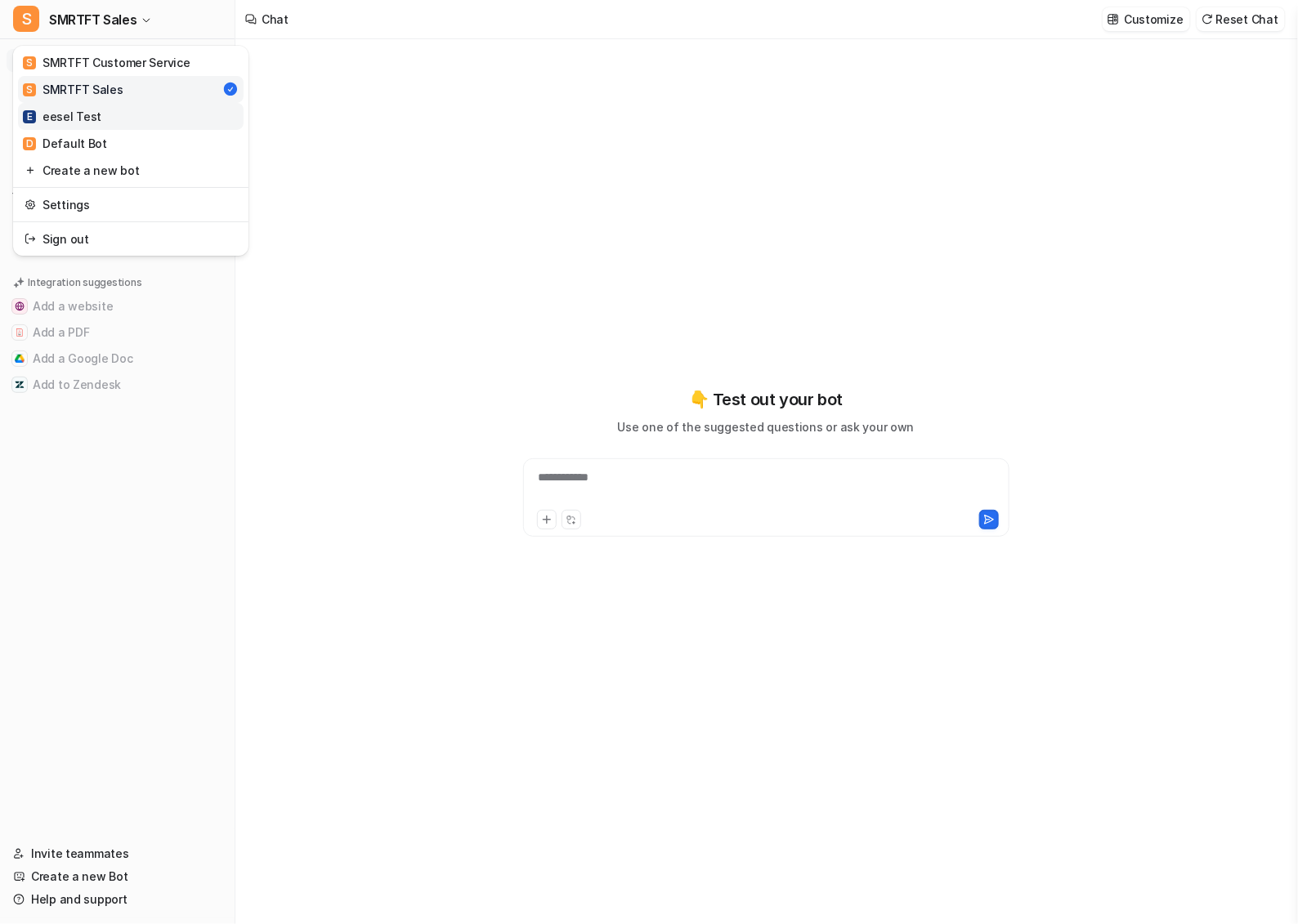
click at [120, 116] on link "E eesel Test" at bounding box center [131, 116] width 225 height 27
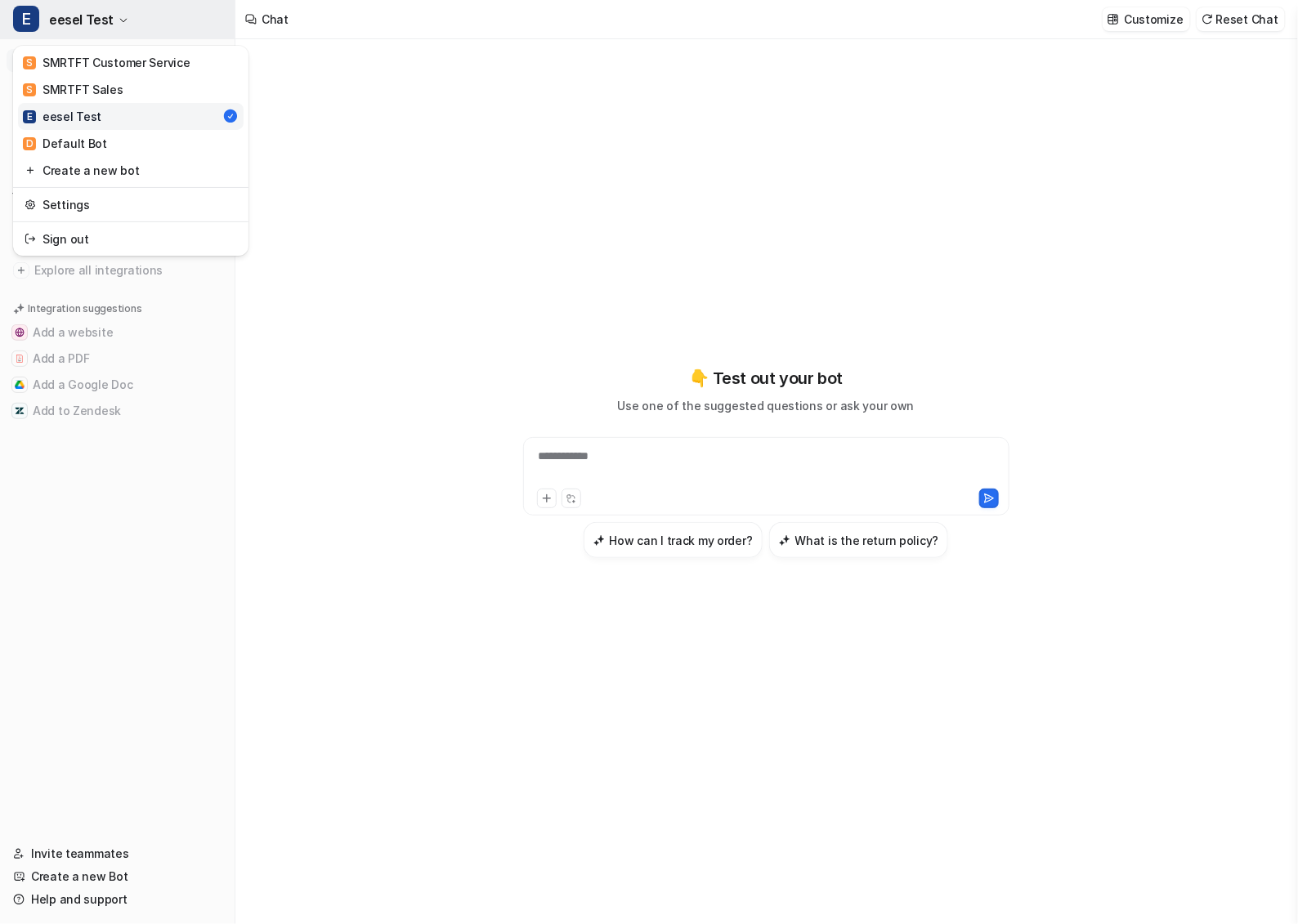
click at [118, 24] on icon "button" at bounding box center [123, 20] width 10 height 10
click at [138, 67] on div "S SMRTFT Customer Service" at bounding box center [107, 63] width 168 height 17
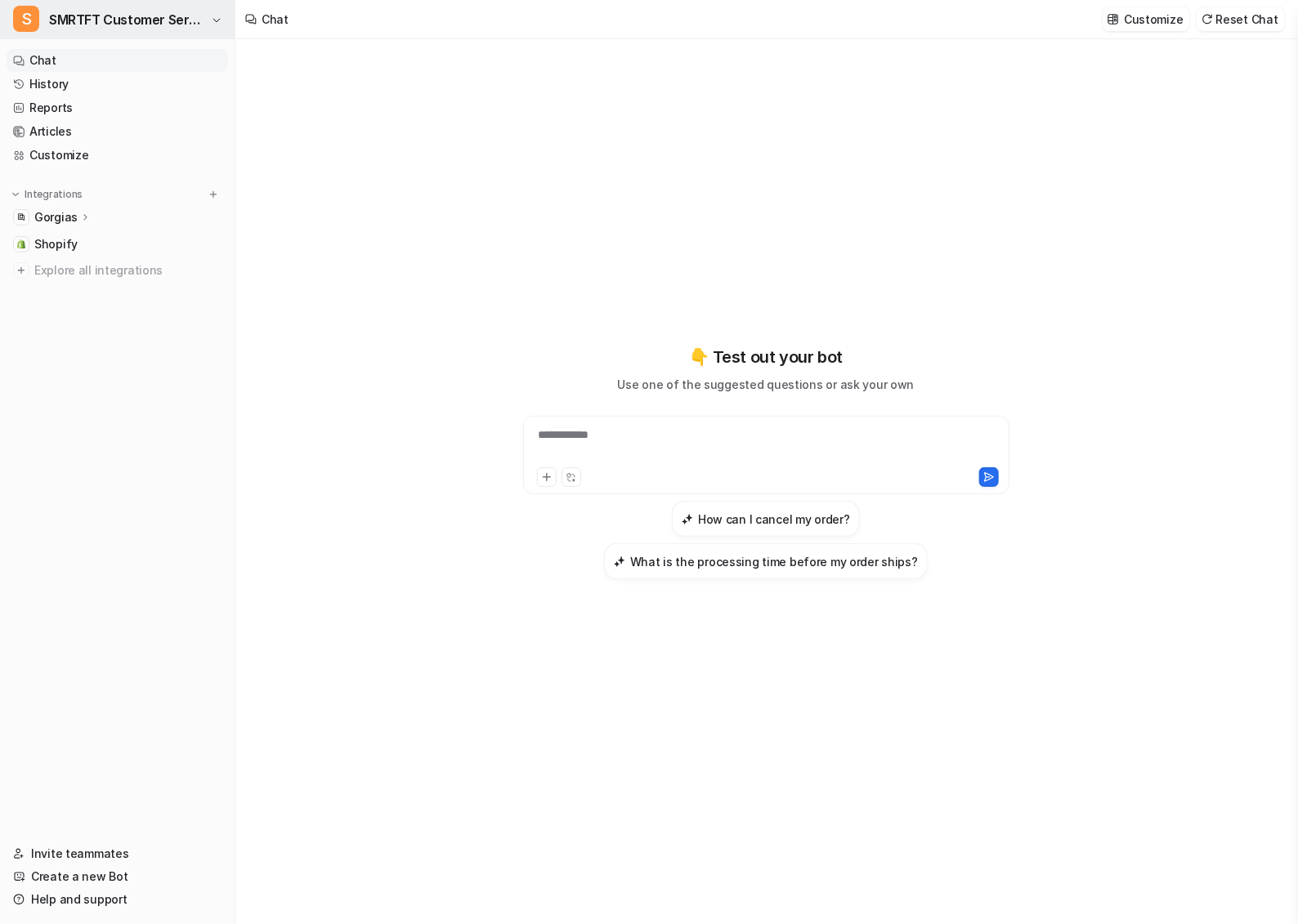
click at [168, 11] on span "SMRTFT Customer Service" at bounding box center [128, 19] width 157 height 23
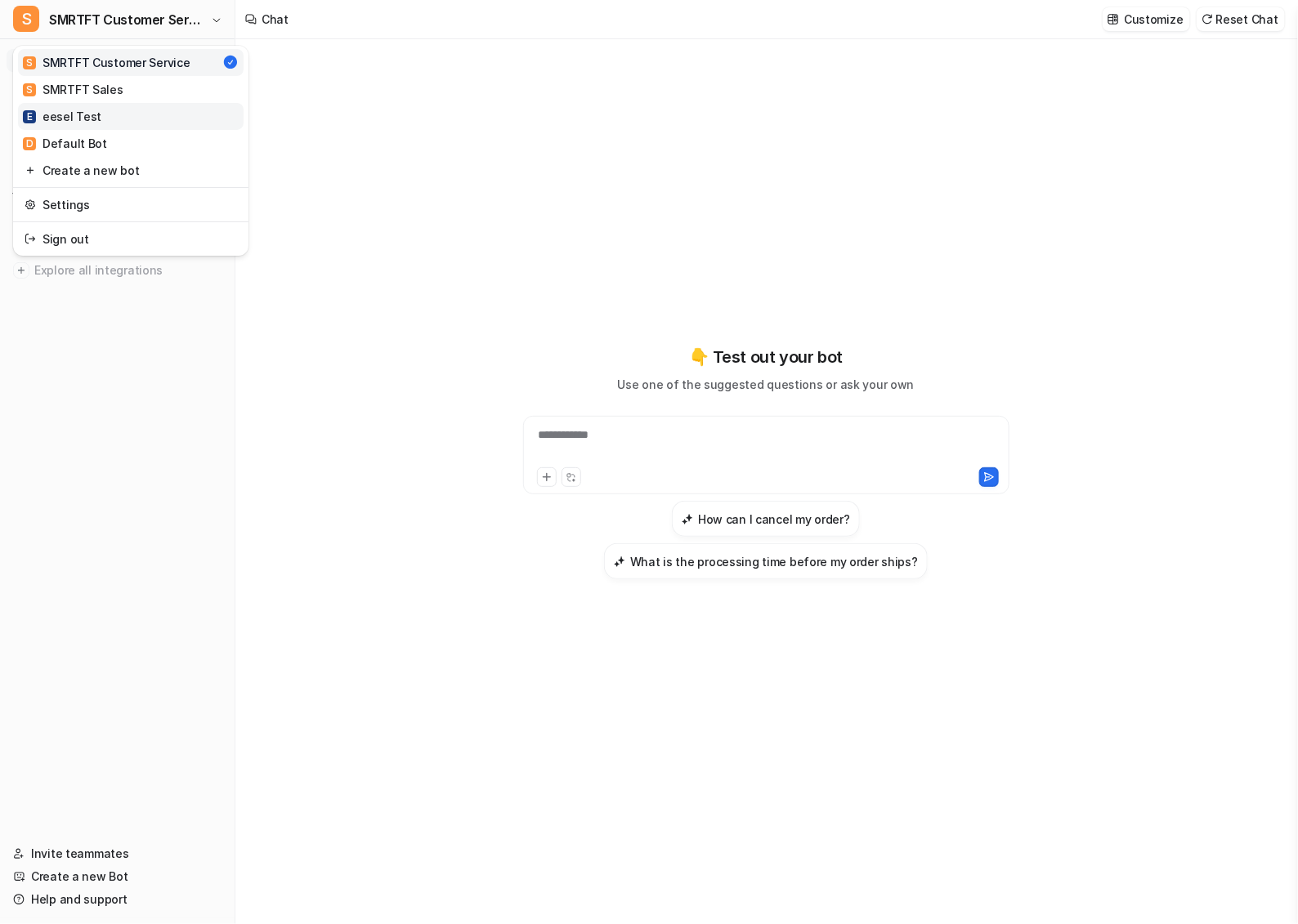
click at [149, 113] on link "E eesel Test" at bounding box center [131, 116] width 225 height 27
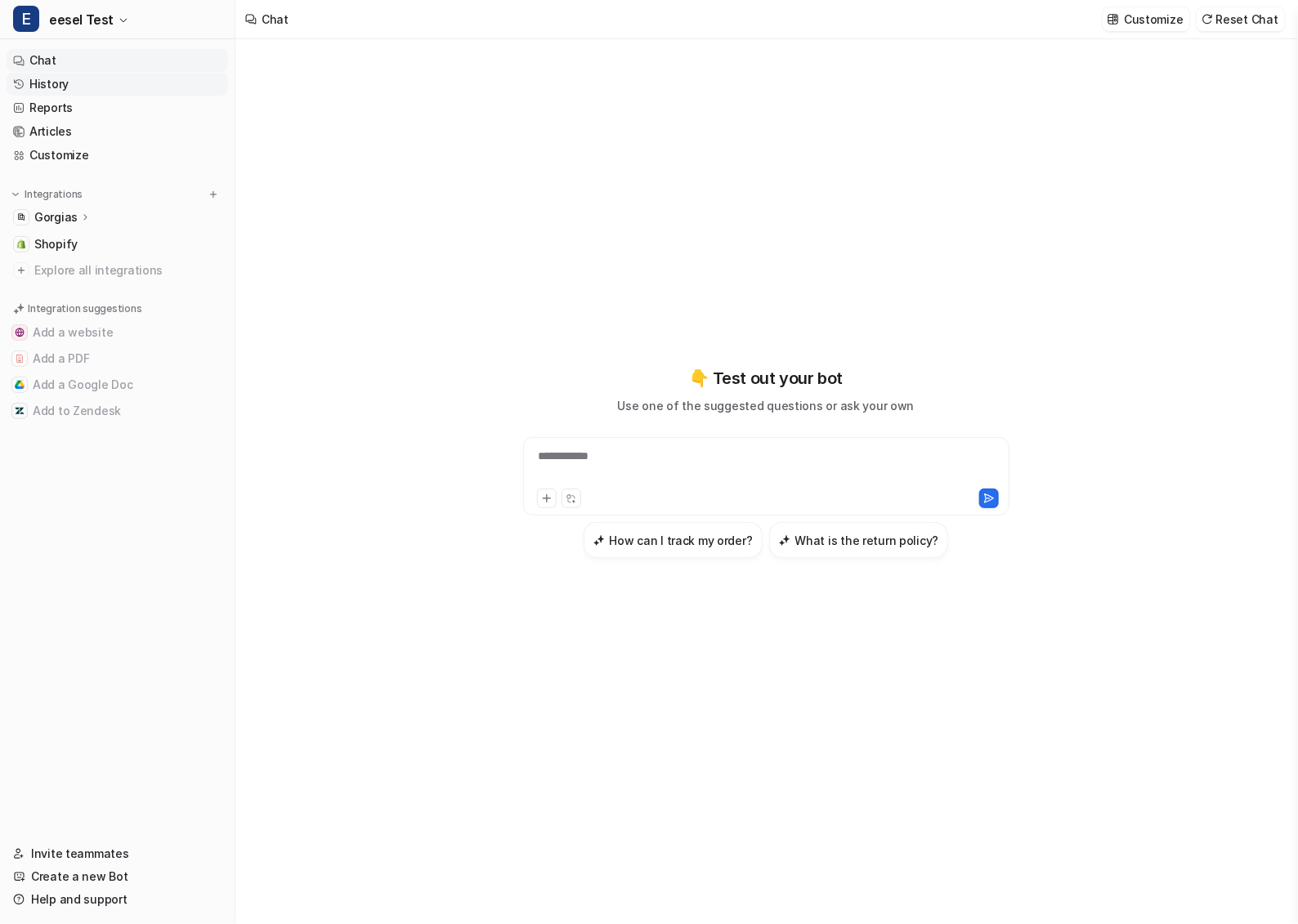
click at [70, 75] on link "History" at bounding box center [117, 84] width 221 height 23
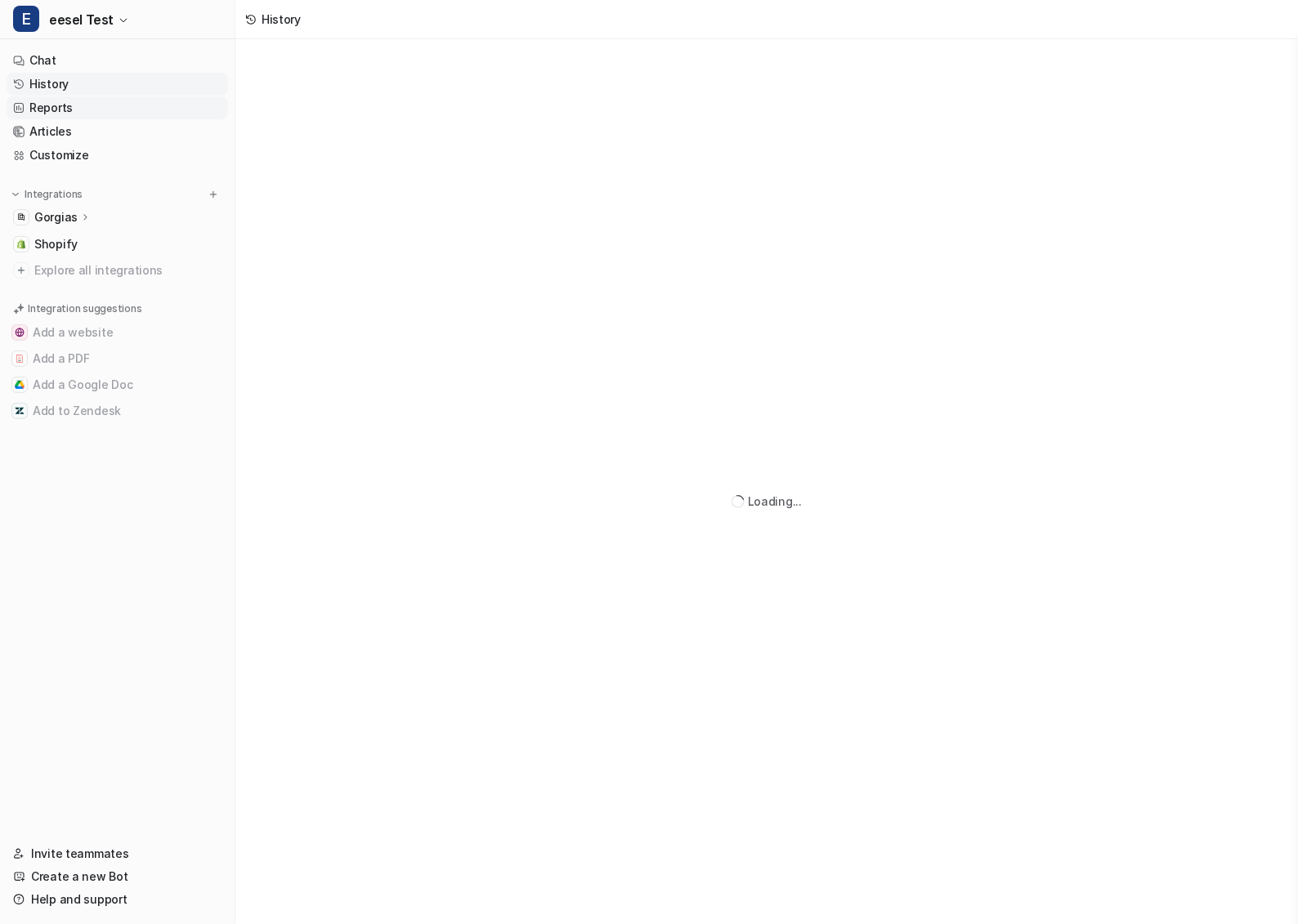
click at [75, 105] on link "Reports" at bounding box center [117, 108] width 221 height 23
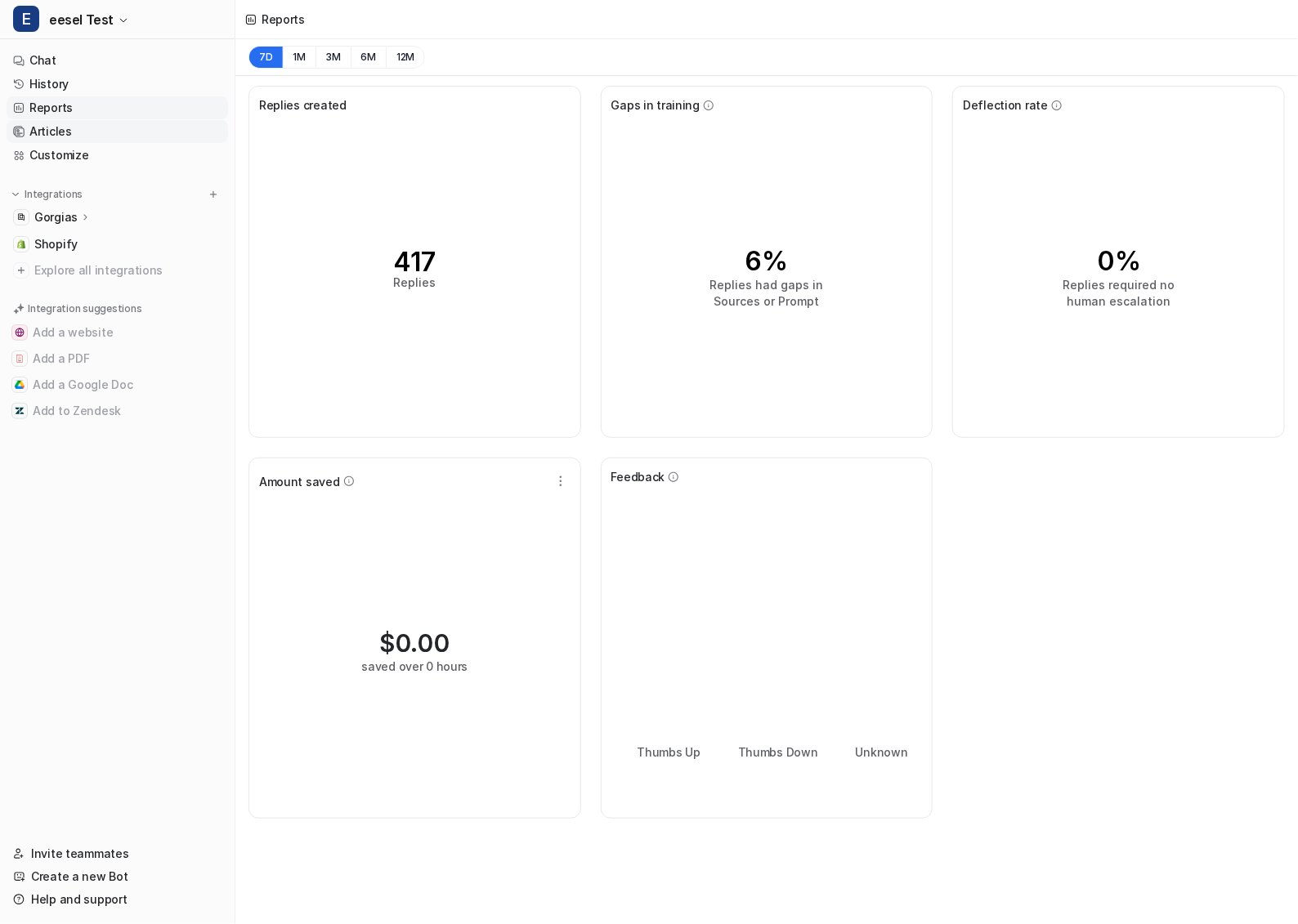
click at [76, 141] on link "Articles" at bounding box center [117, 132] width 221 height 23
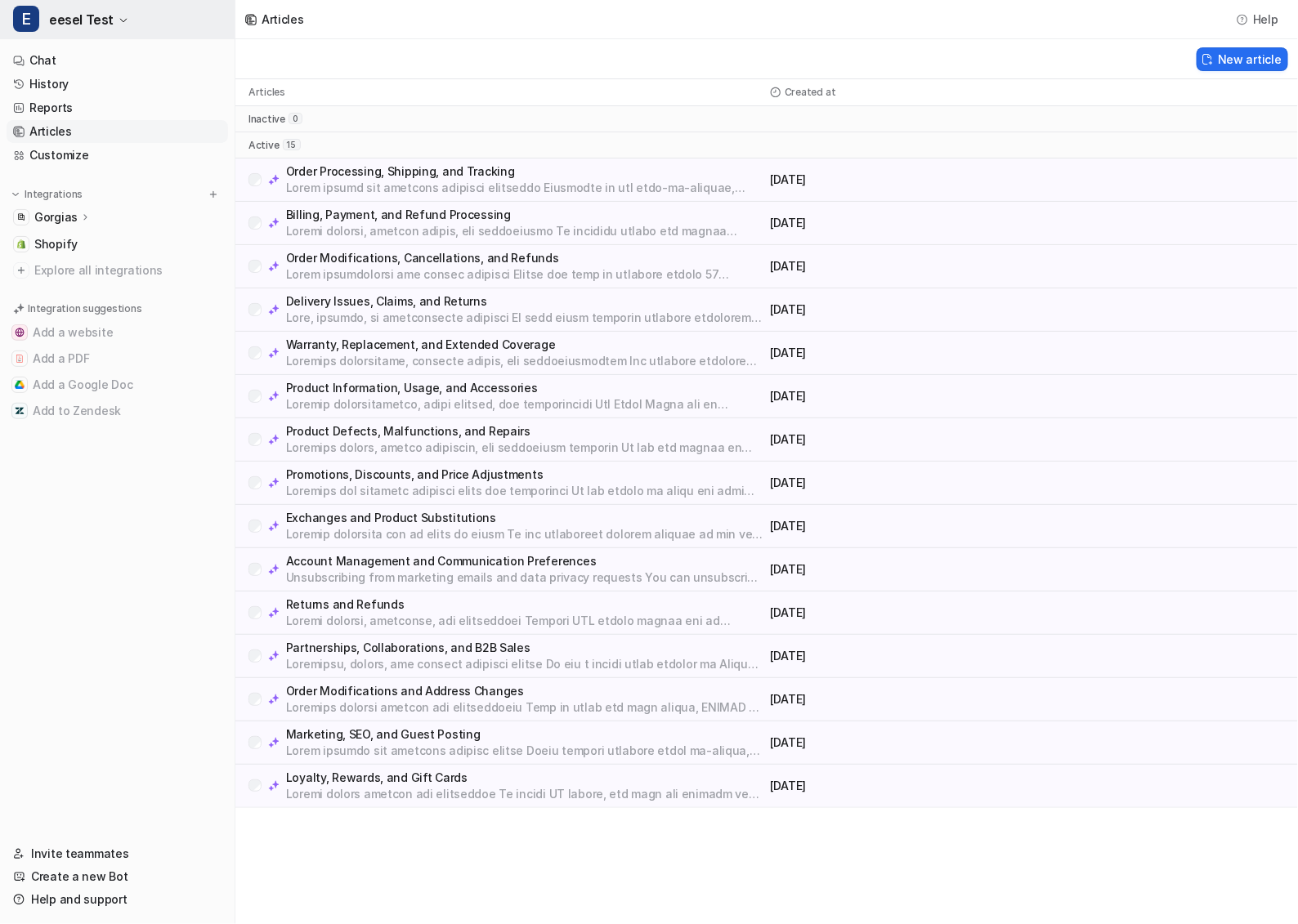
click at [118, 16] on icon "button" at bounding box center [123, 20] width 10 height 10
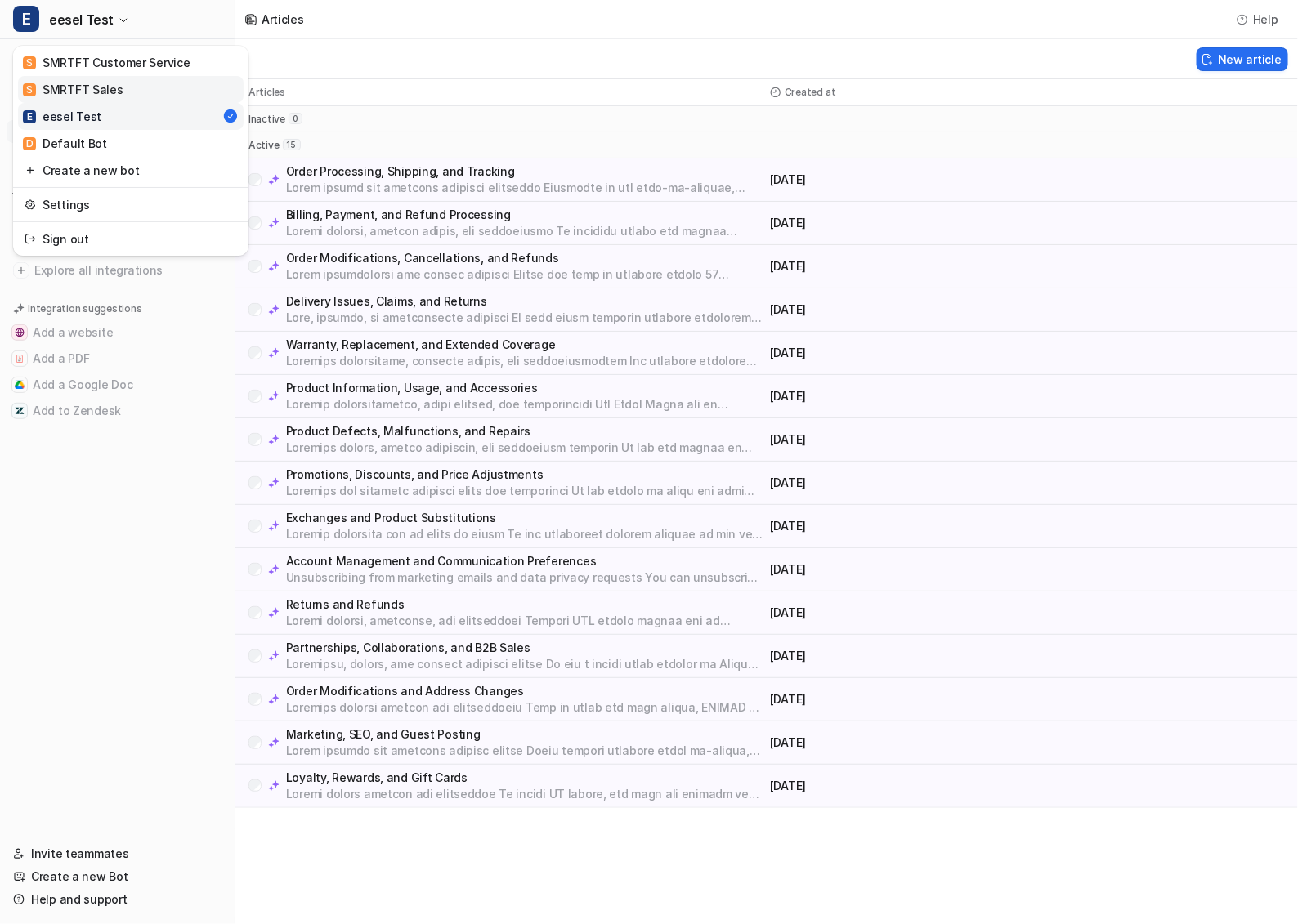
click at [116, 81] on div "S SMRTFT Sales" at bounding box center [74, 89] width 101 height 17
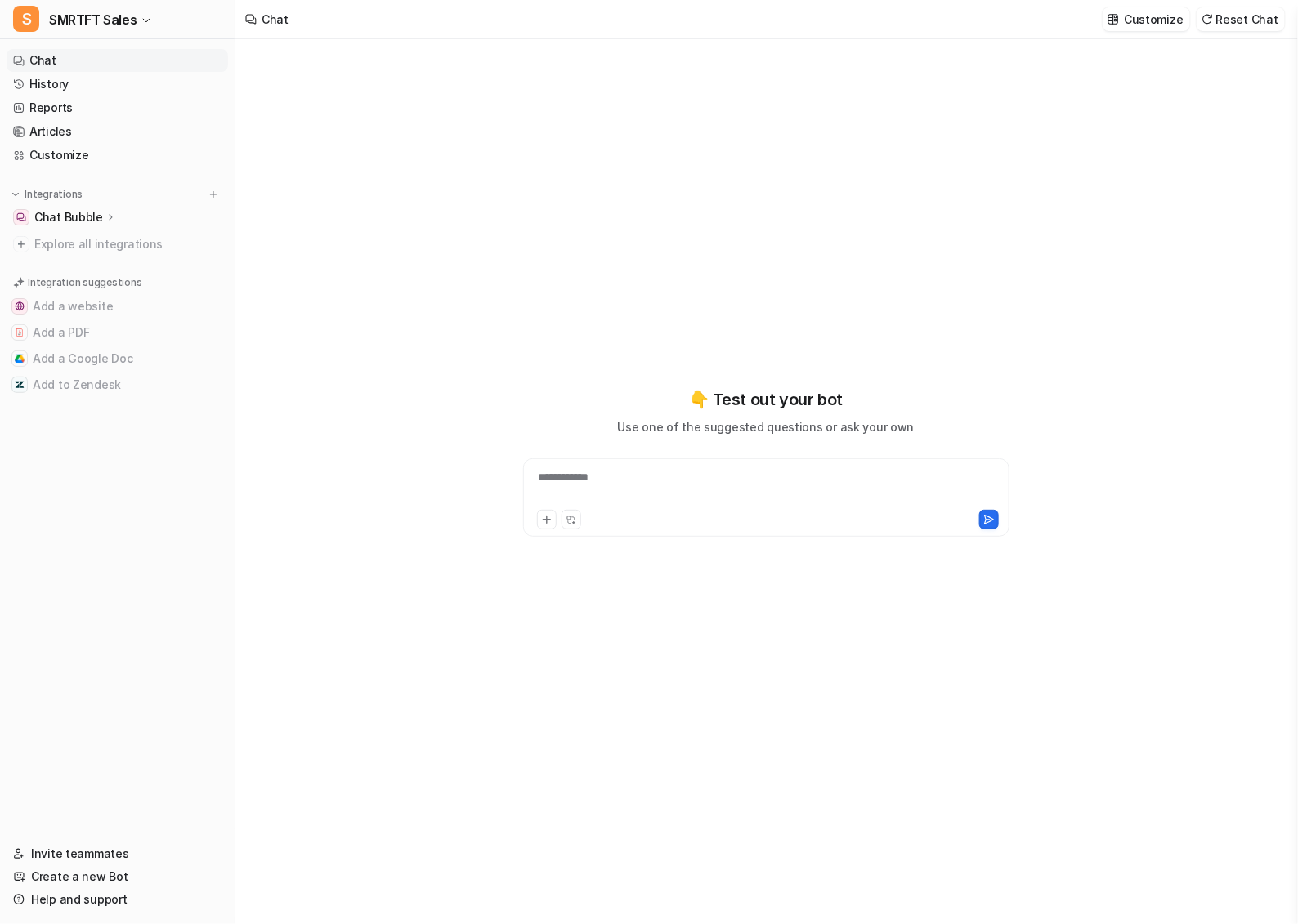
type textarea "**********"
click at [118, 24] on span "SMRTFT Sales" at bounding box center [93, 19] width 87 height 23
click at [135, 64] on div "S SMRTFT Customer Service" at bounding box center [107, 63] width 168 height 17
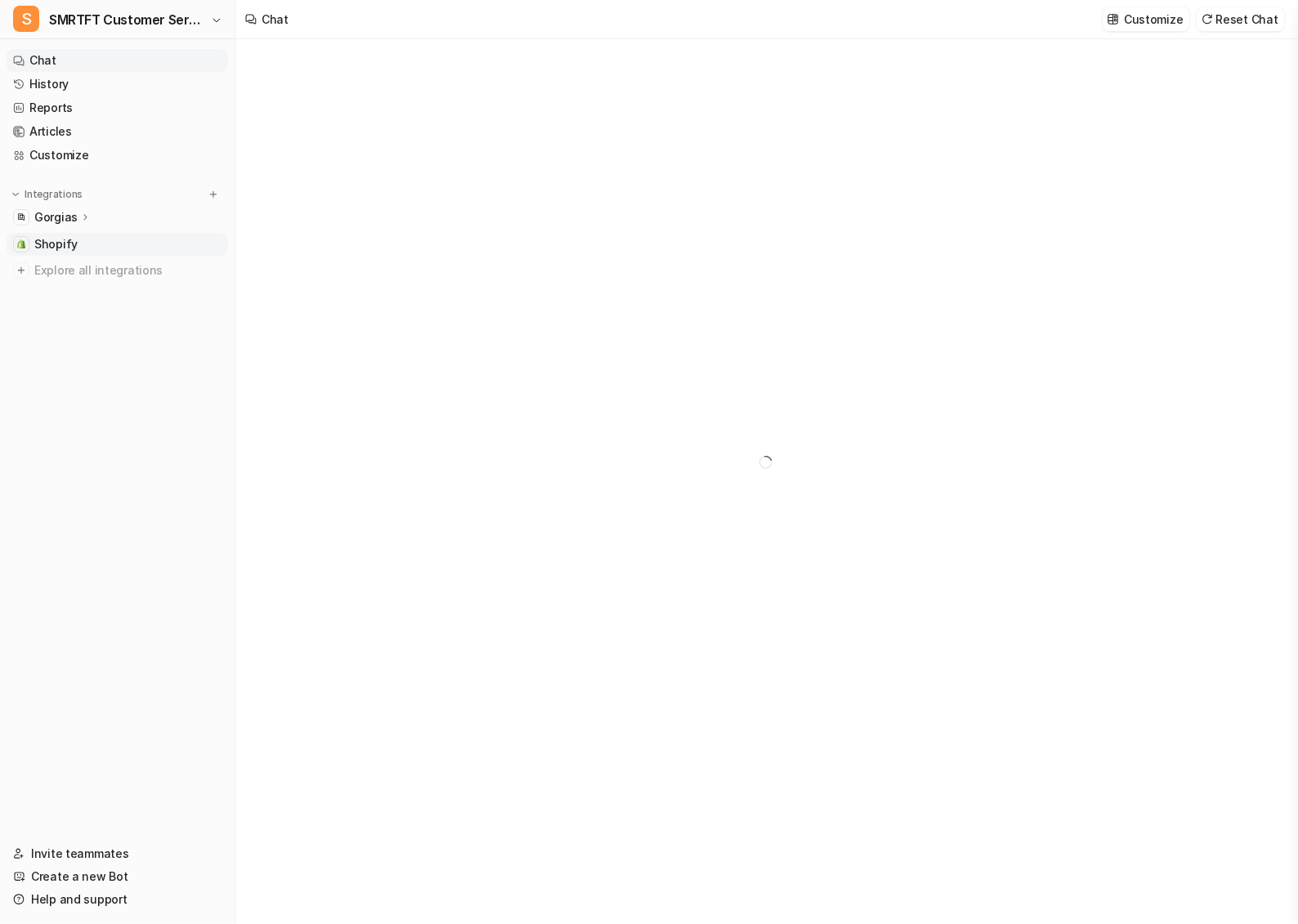
type textarea "**********"
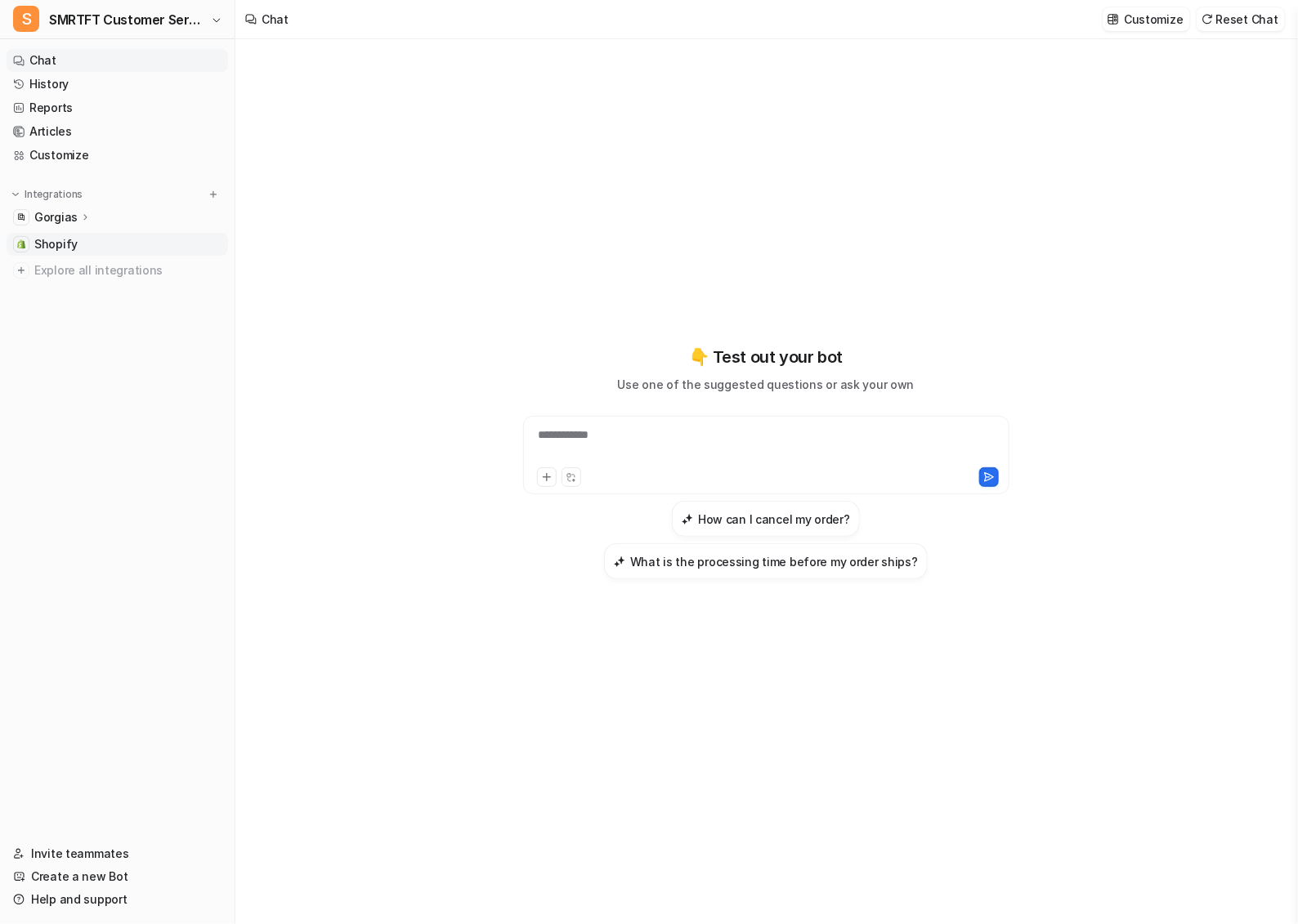
click at [54, 242] on span "Shopify" at bounding box center [55, 244] width 44 height 16
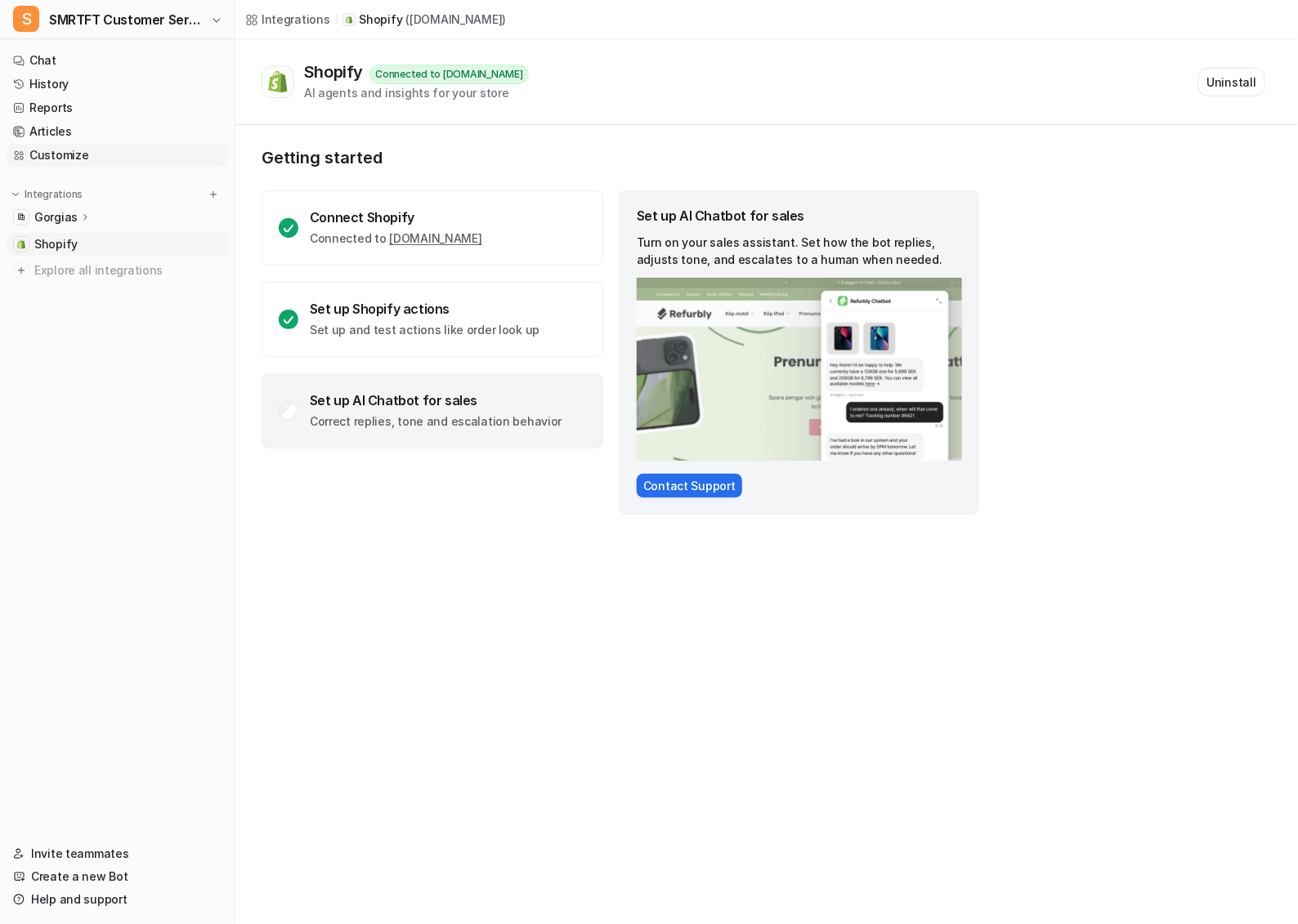
click at [118, 160] on link "Customize" at bounding box center [117, 155] width 221 height 23
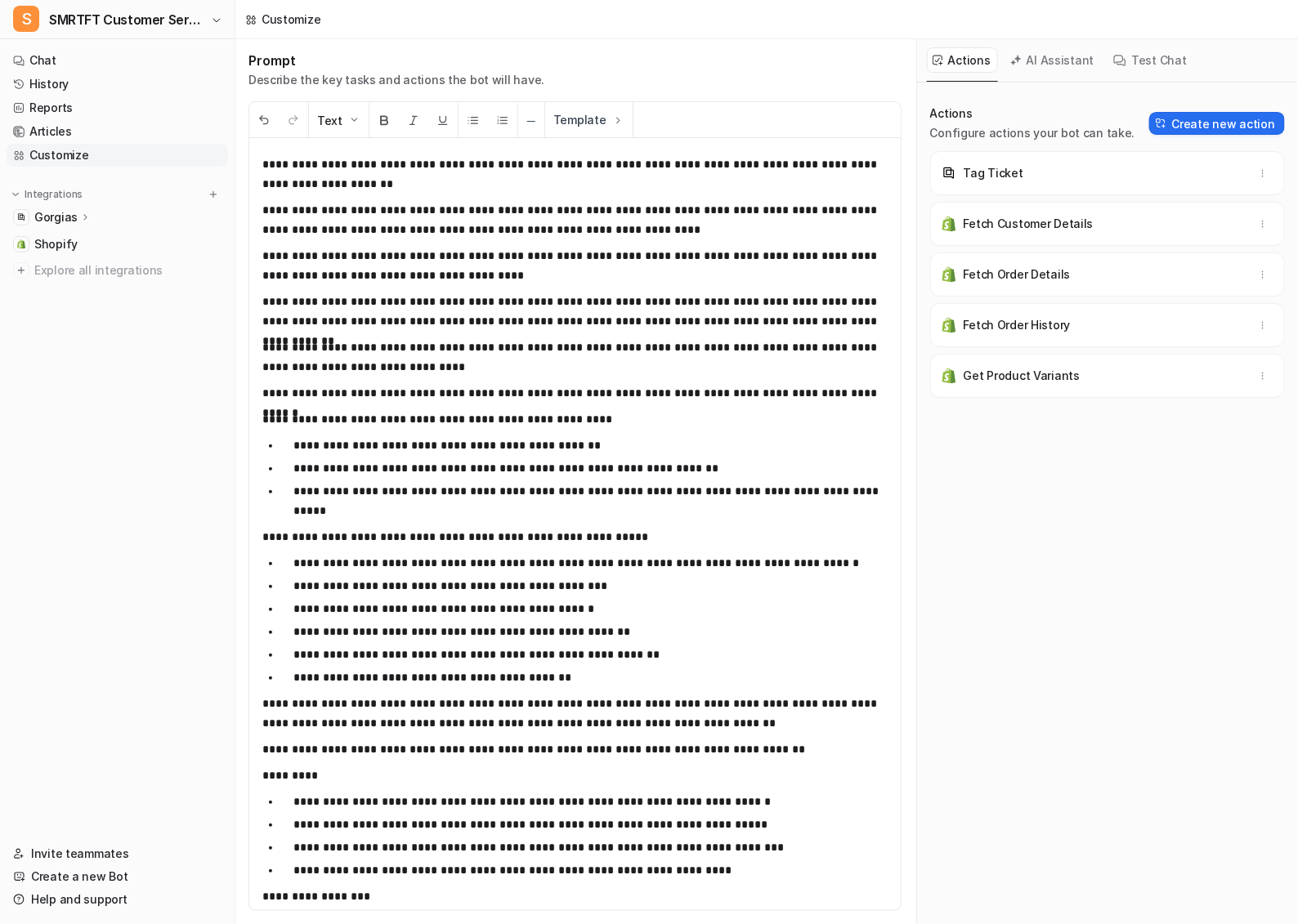
click at [69, 214] on p "Gorgias" at bounding box center [55, 216] width 44 height 16
click at [87, 260] on p "Sources" at bounding box center [70, 264] width 45 height 16
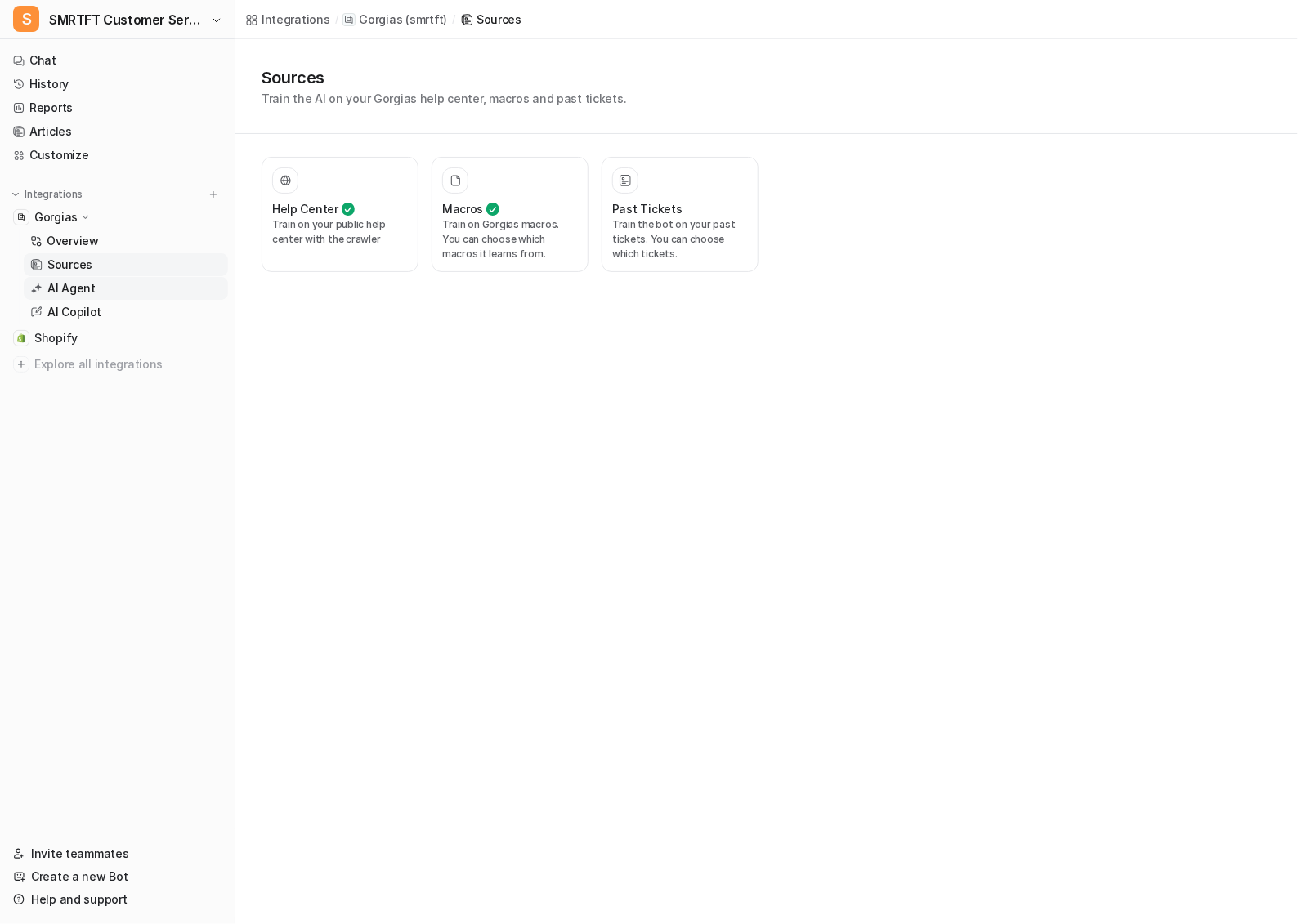
click at [116, 290] on link "AI Agent" at bounding box center [125, 288] width 204 height 23
